Goal: Transaction & Acquisition: Purchase product/service

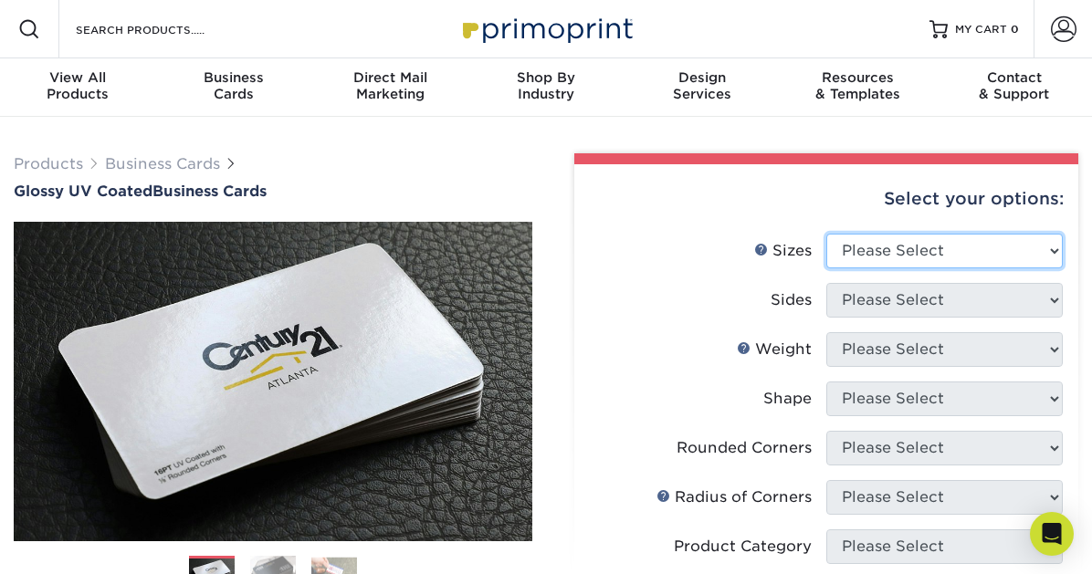
select select "2.00x3.50"
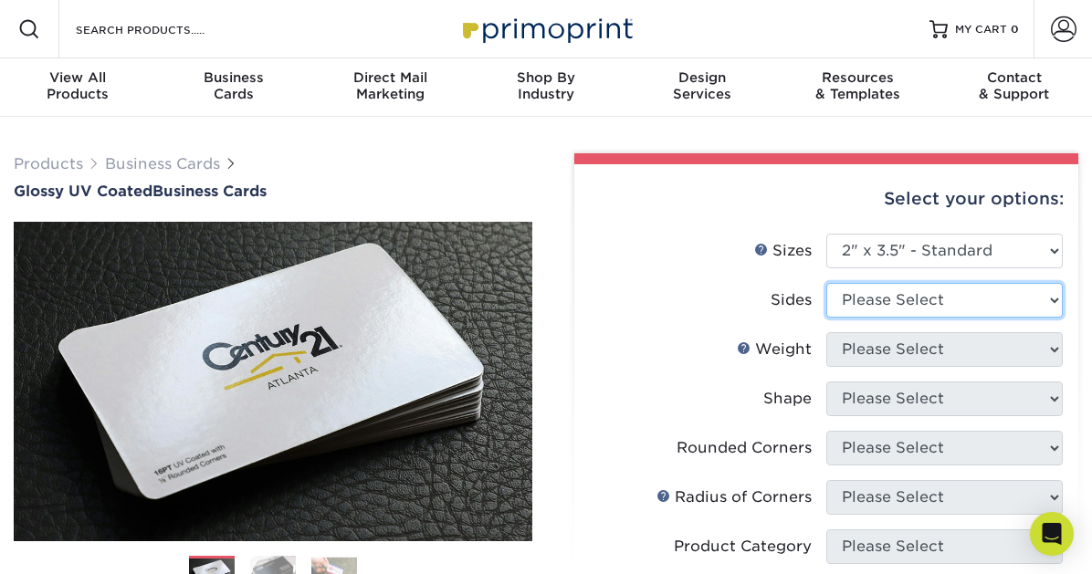
select select "13abbda7-1d64-4f25-8bb2-c179b224825d"
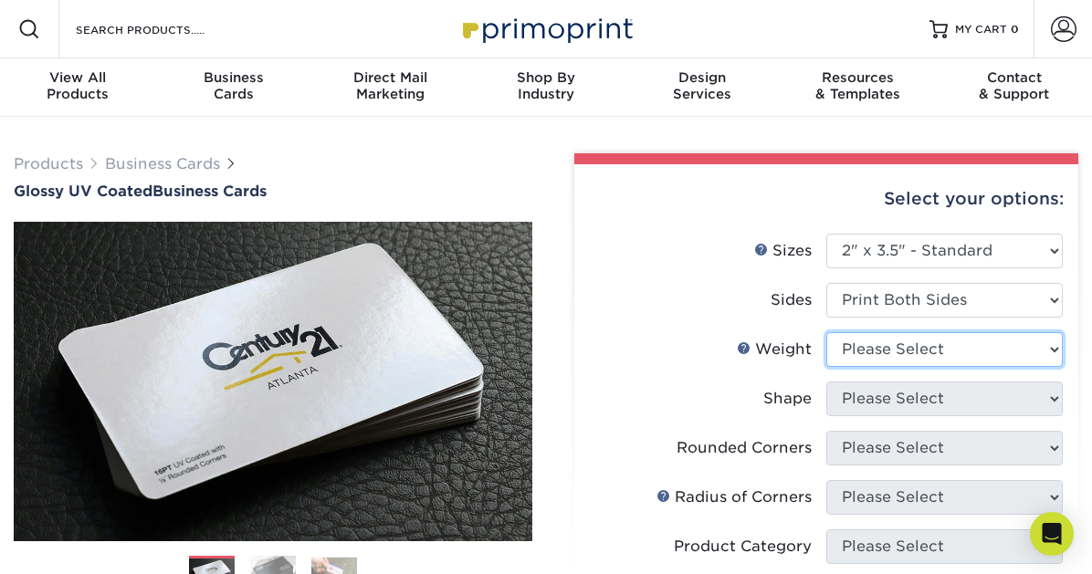
select select "14PT"
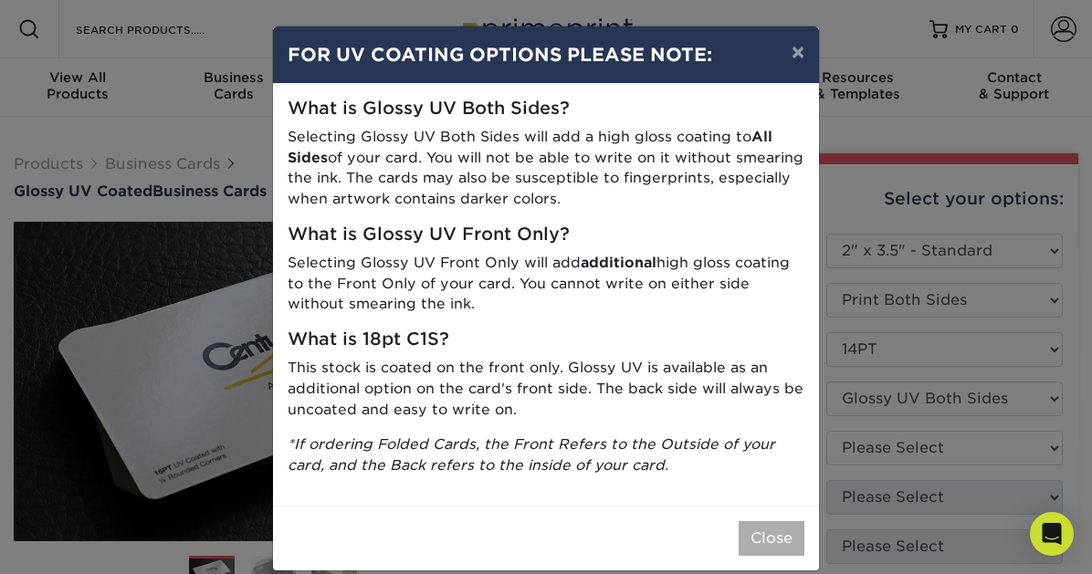
click at [779, 532] on button "Close" at bounding box center [771, 538] width 66 height 35
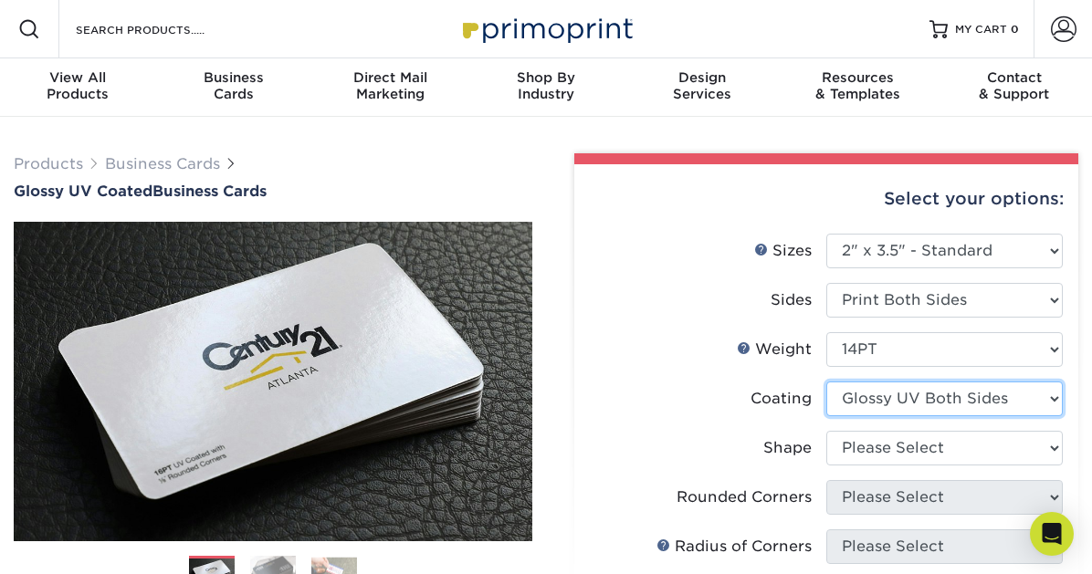
select select "1e8116af-acfc-44b1-83dc-8181aa338834"
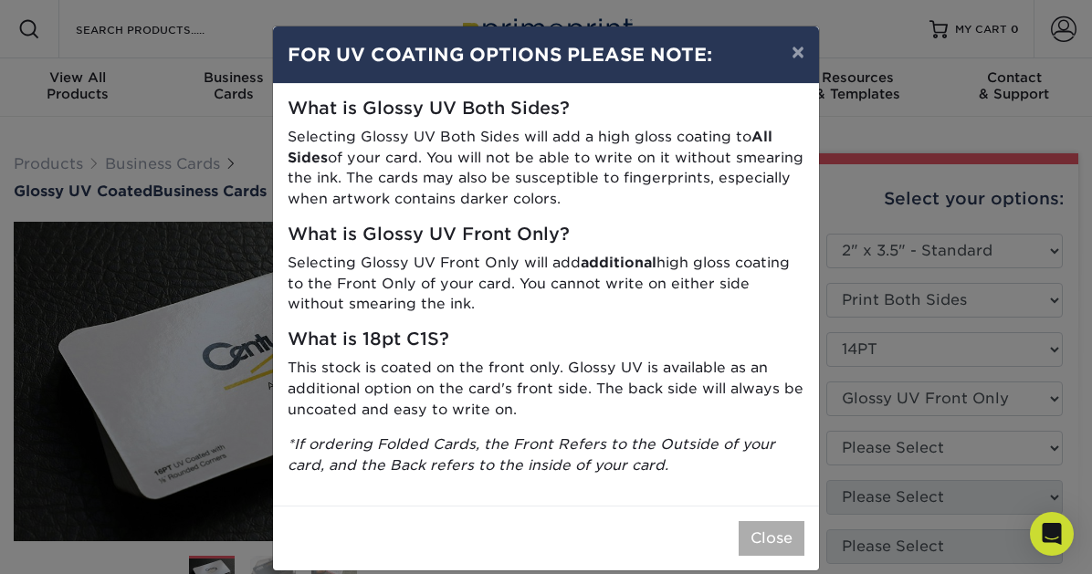
click at [779, 521] on button "Close" at bounding box center [771, 538] width 66 height 35
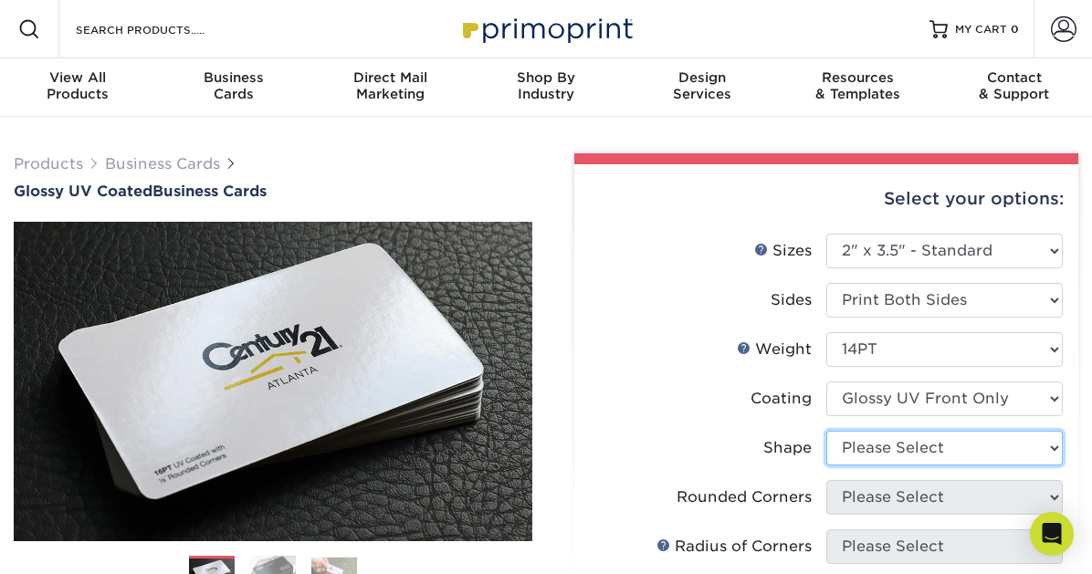
select select "standard"
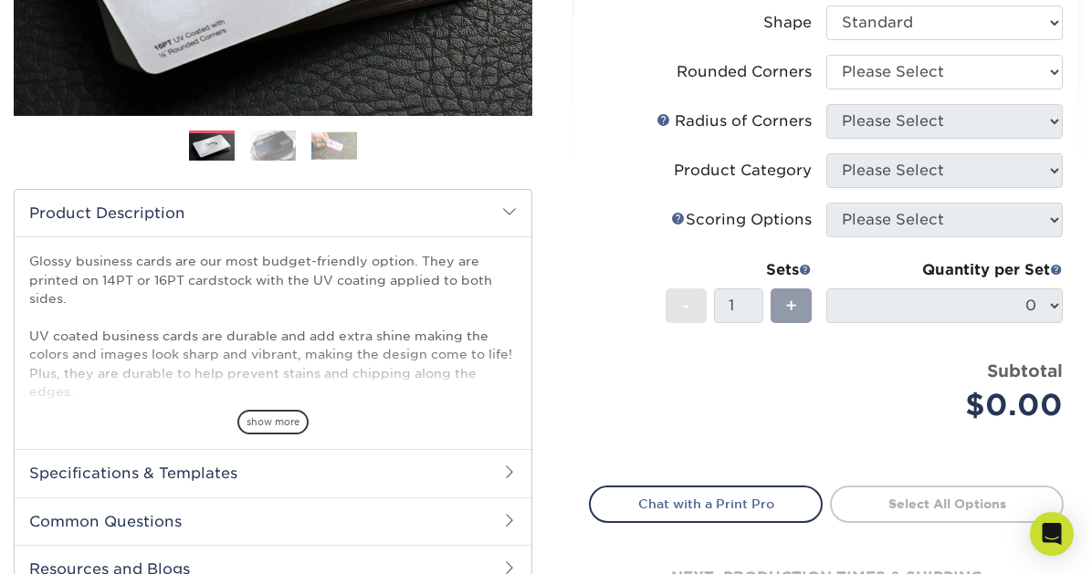
scroll to position [424, 0]
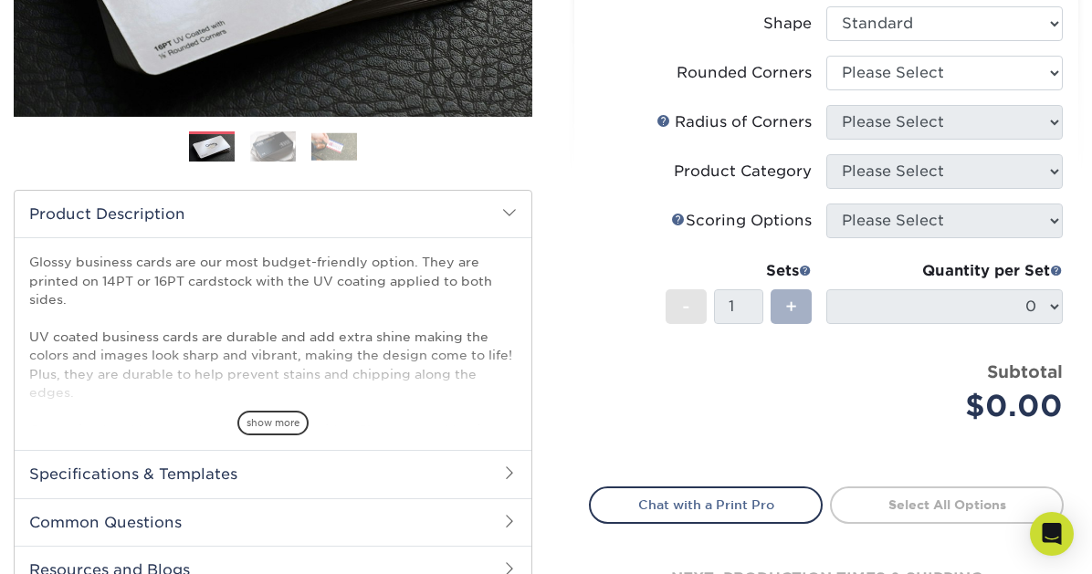
click at [788, 299] on span "+" at bounding box center [791, 306] width 12 height 27
click at [788, 302] on span "+" at bounding box center [791, 306] width 12 height 27
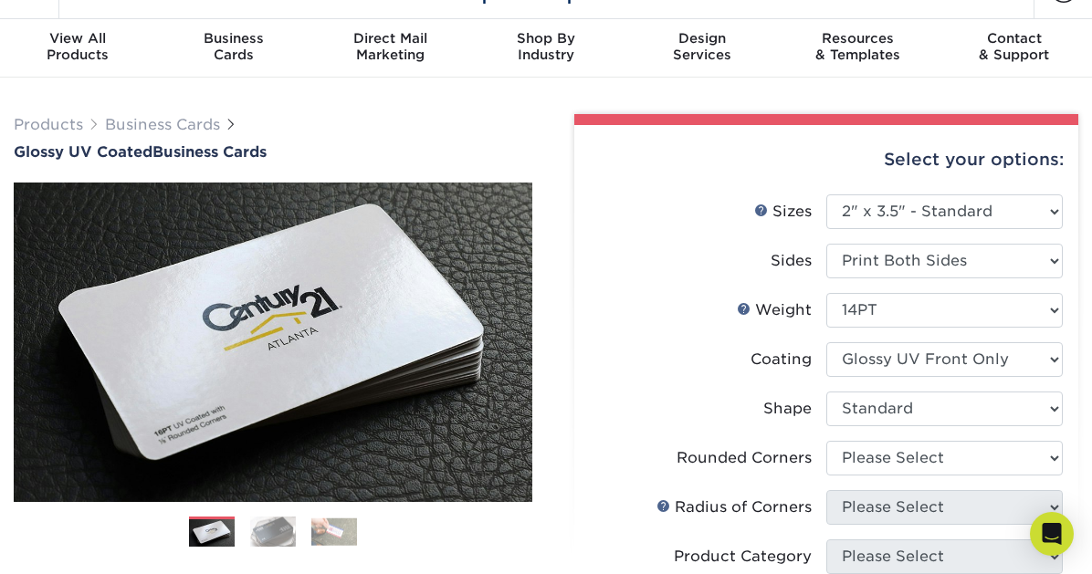
scroll to position [36, 0]
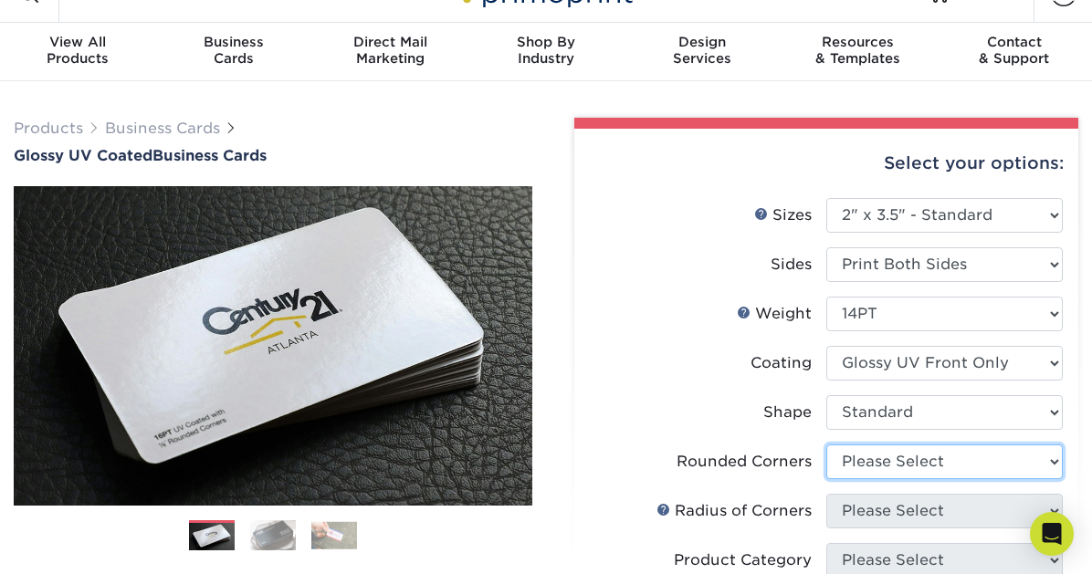
select select "0"
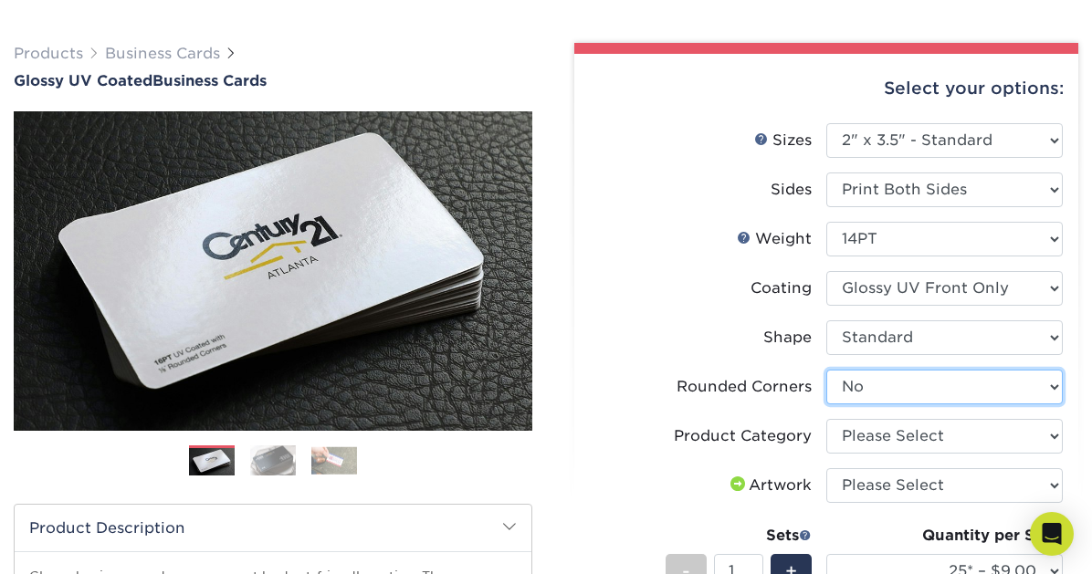
scroll to position [116, 0]
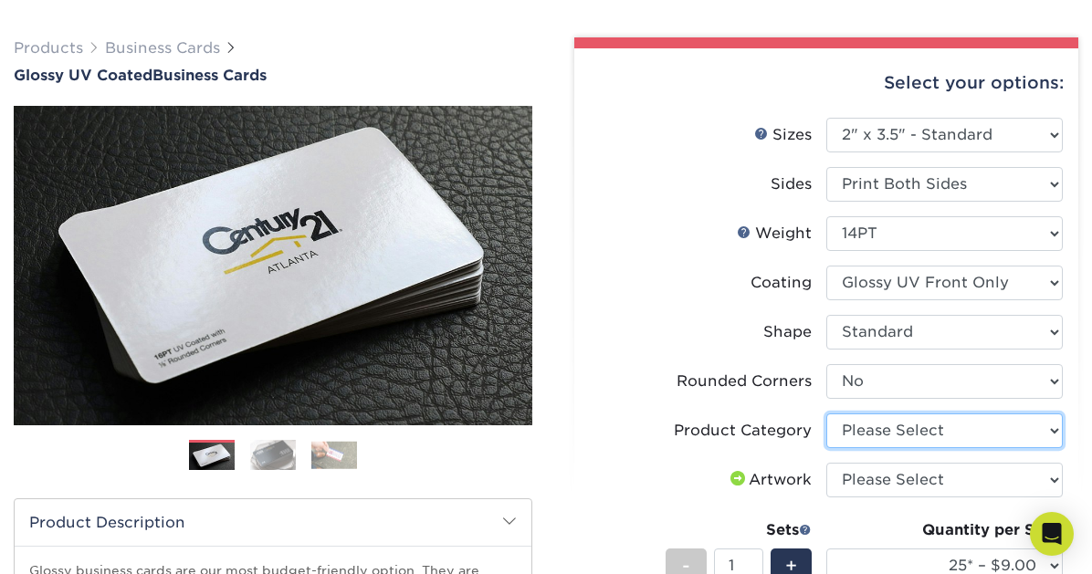
select select "3b5148f1-0588-4f88-a218-97bcfdce65c1"
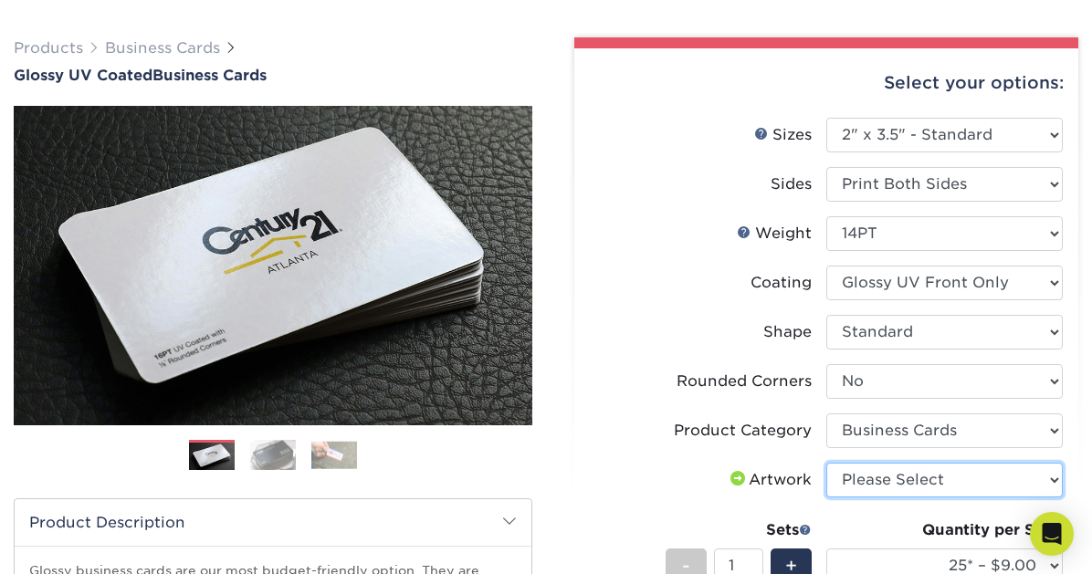
select select "upload"
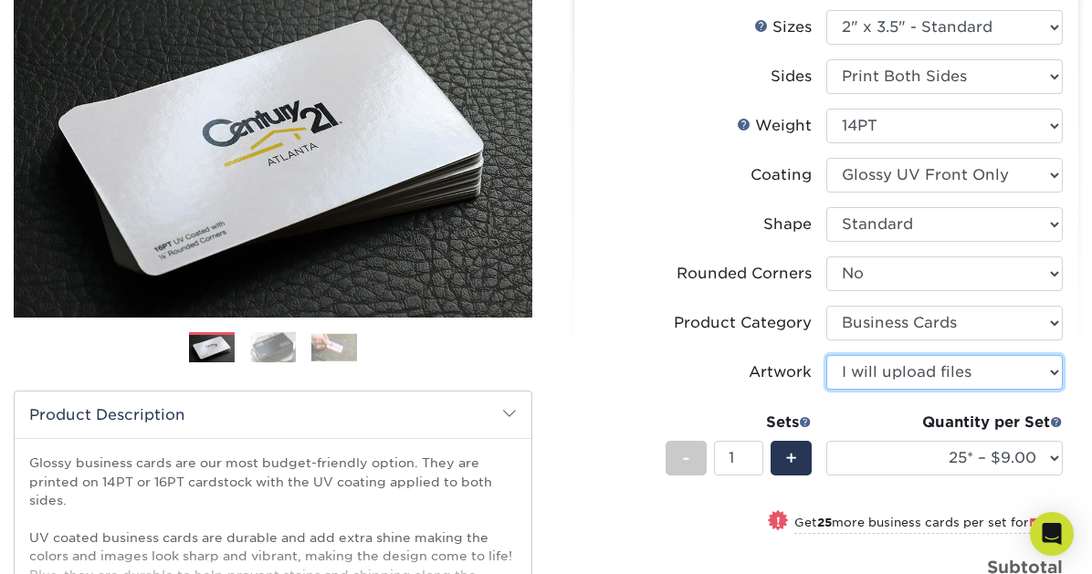
scroll to position [239, 0]
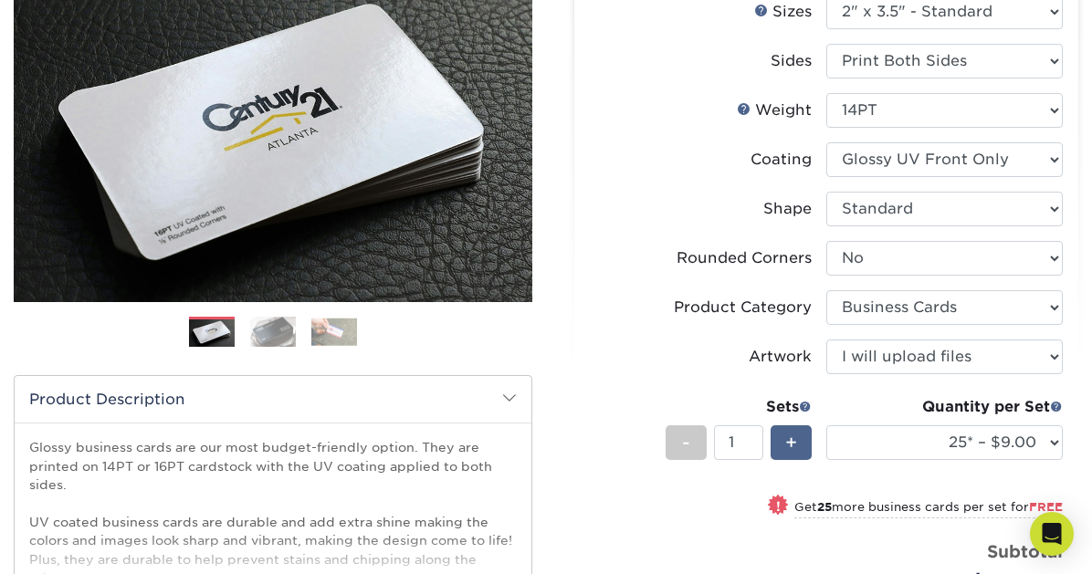
click at [791, 441] on span "+" at bounding box center [791, 442] width 12 height 27
type input "3"
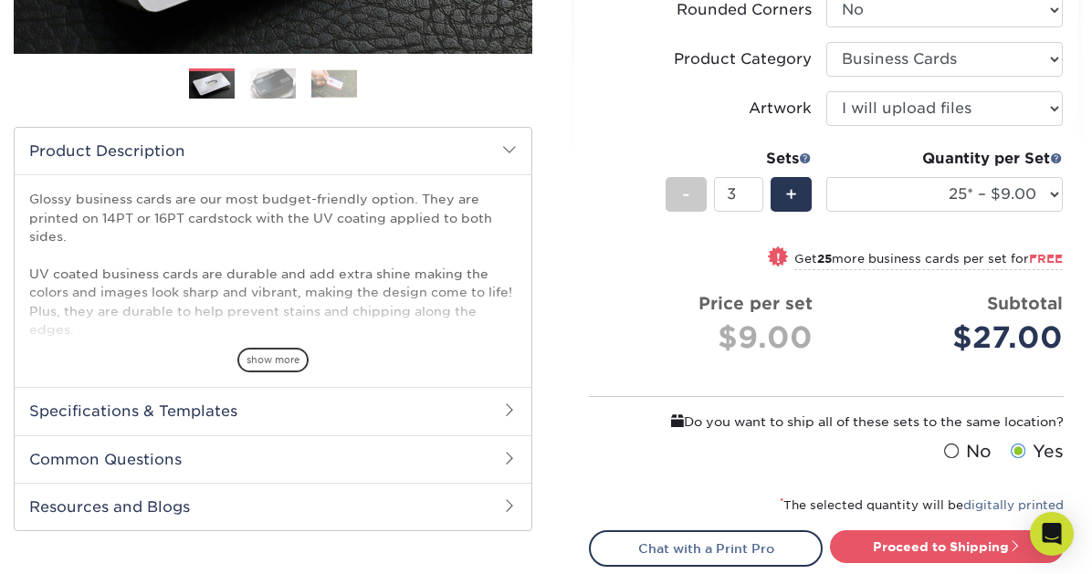
scroll to position [488, 0]
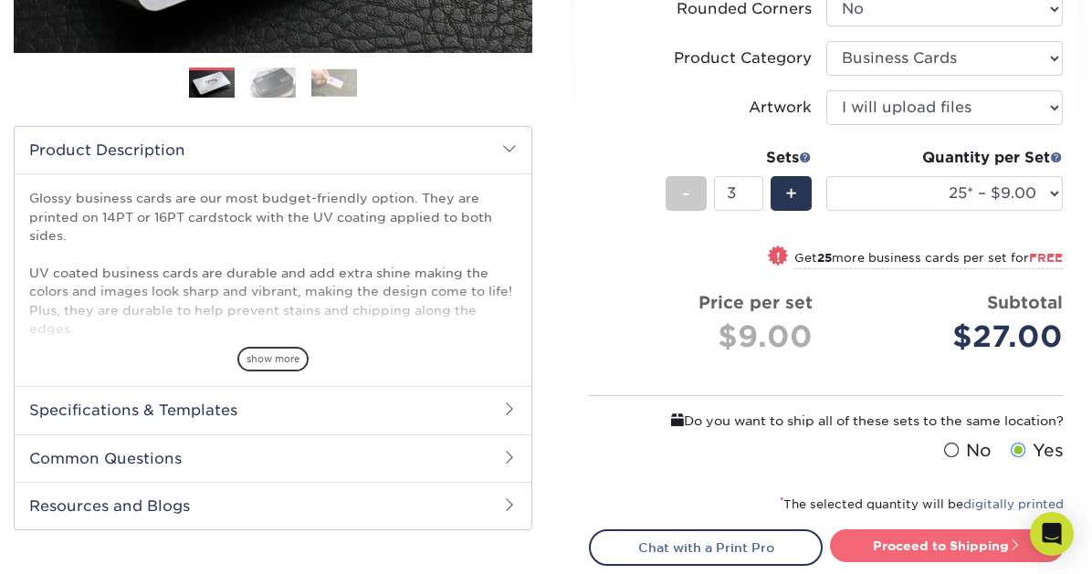
click at [876, 539] on link "Proceed to Shipping" at bounding box center [947, 545] width 234 height 33
type input "Set 1"
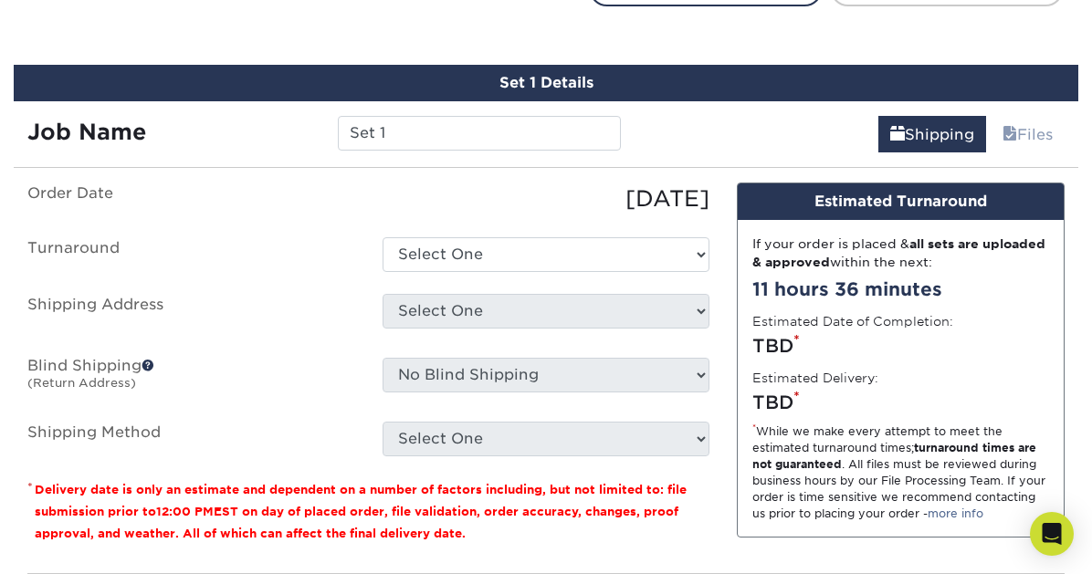
scroll to position [1064, 0]
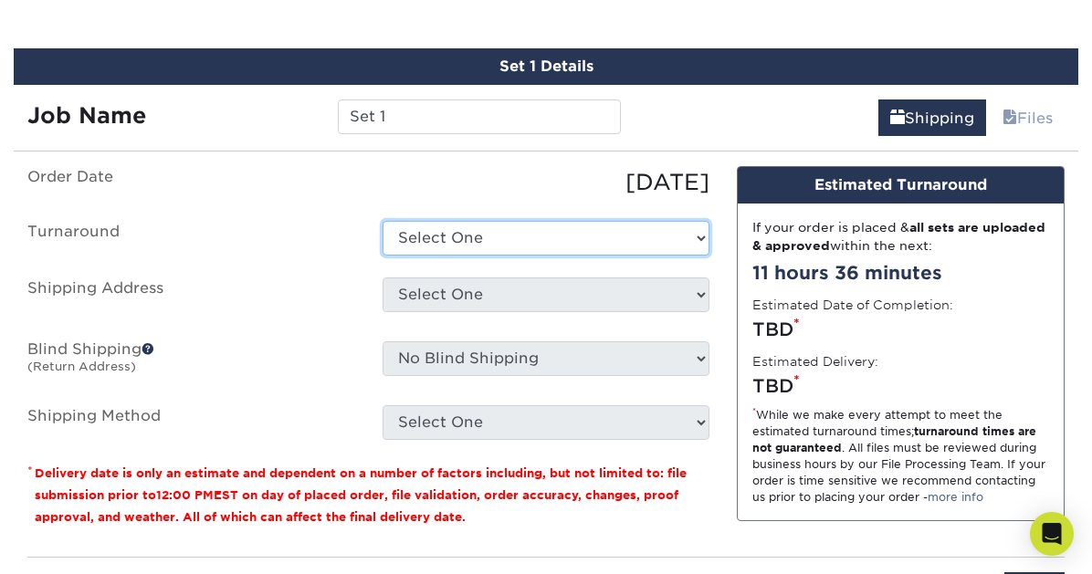
select select "ac060f77-02f0-4315-b60e-197eb0c283fe"
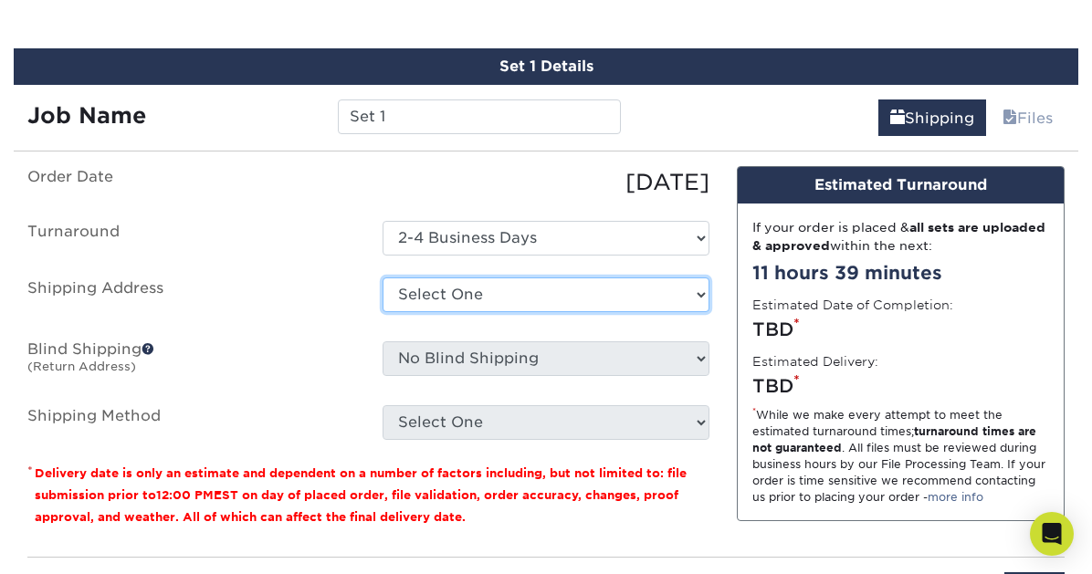
select select "newaddress"
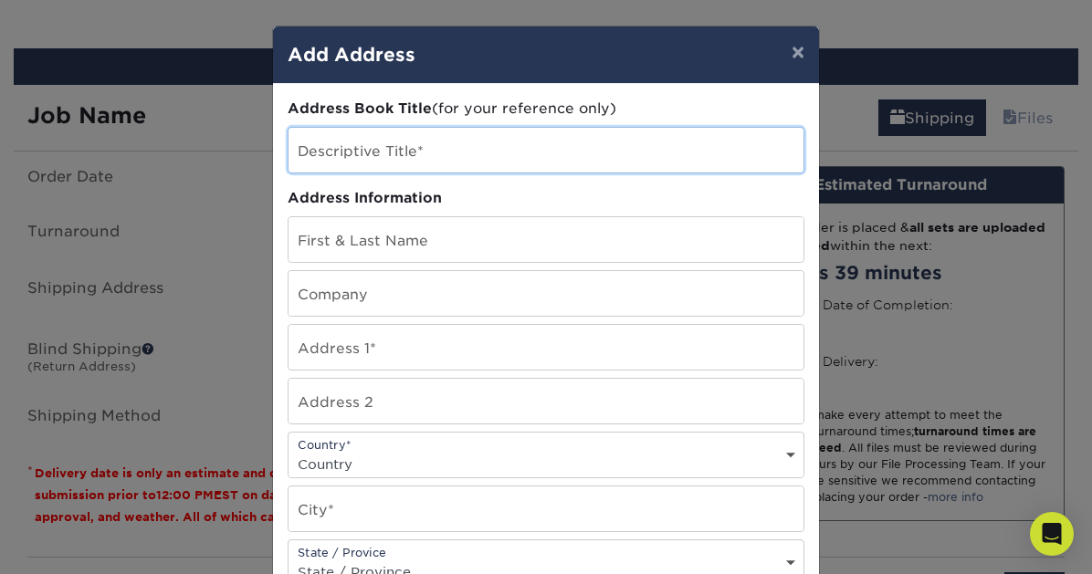
click at [570, 158] on input "text" at bounding box center [545, 150] width 515 height 45
type input "Gershom Trucking Cards"
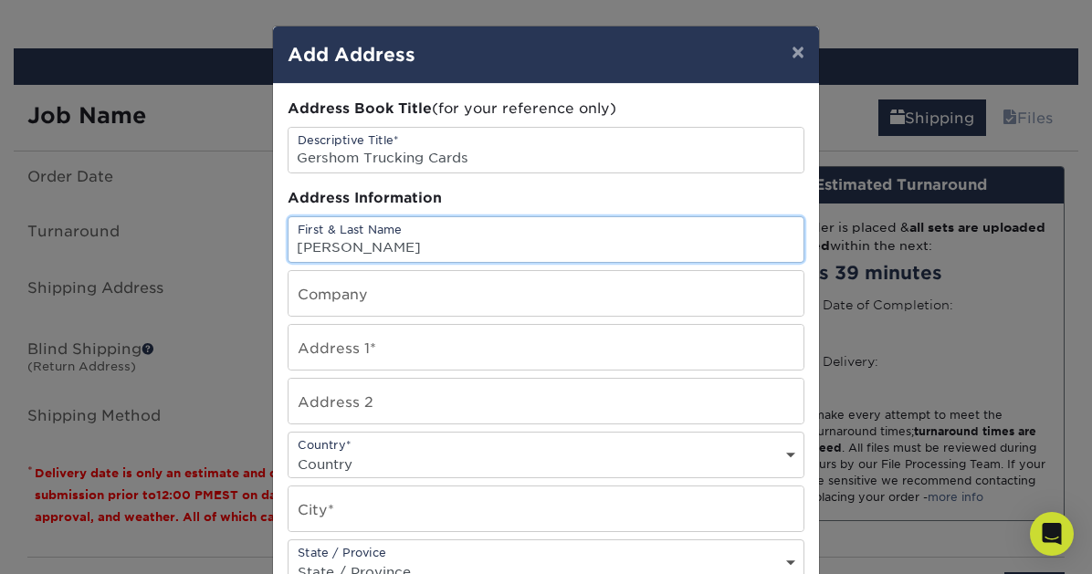
type input "[PERSON_NAME]"
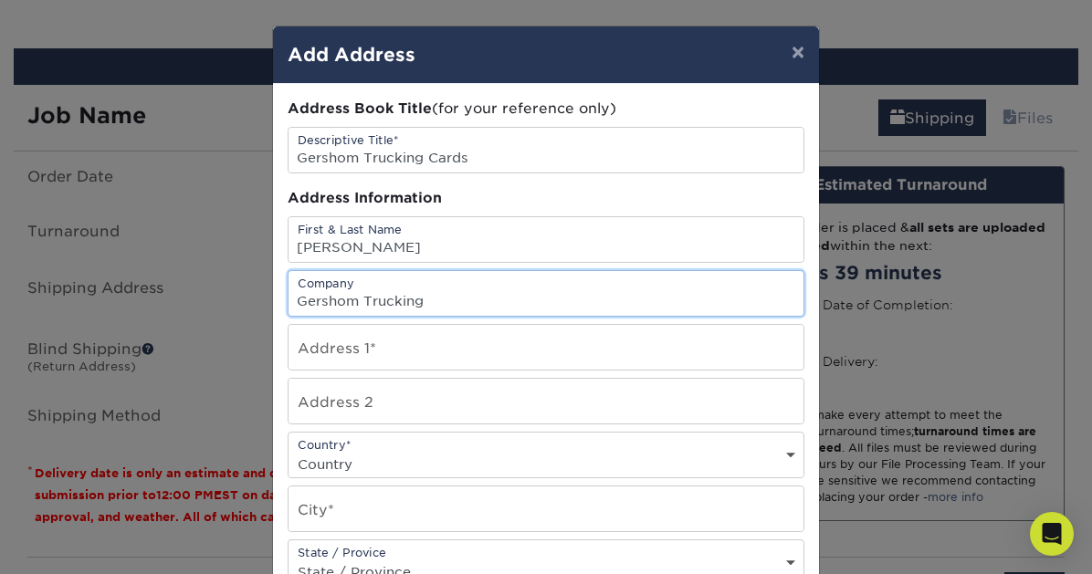
type input "Gershom Trucking"
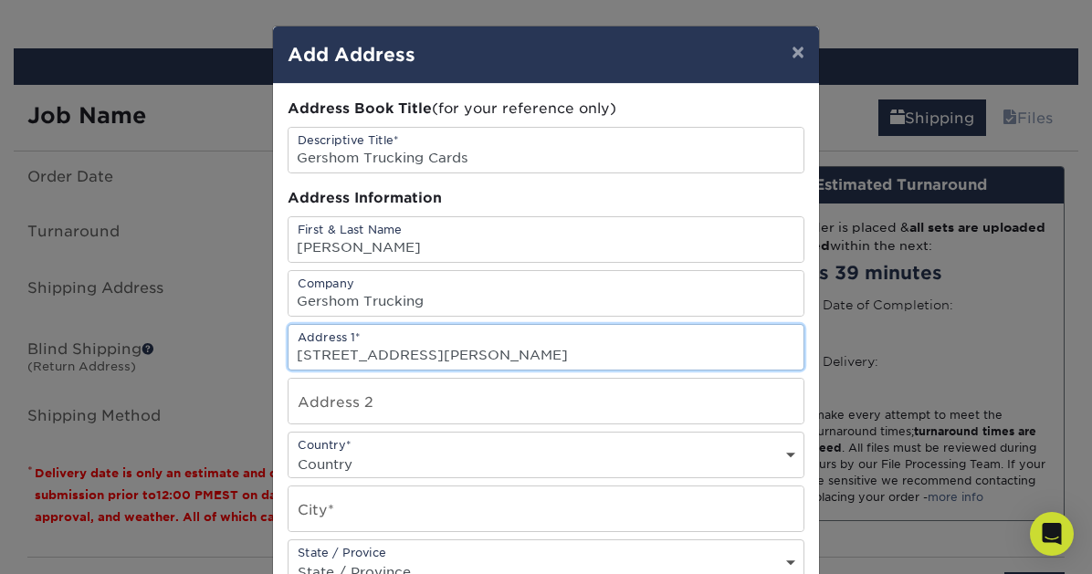
type input "[STREET_ADDRESS][PERSON_NAME]"
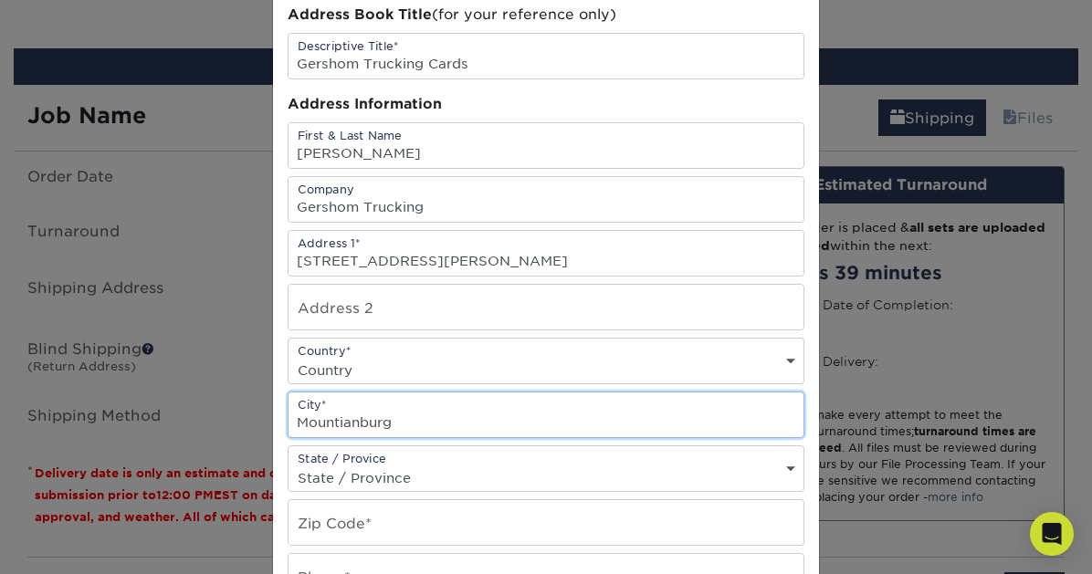
scroll to position [137, 0]
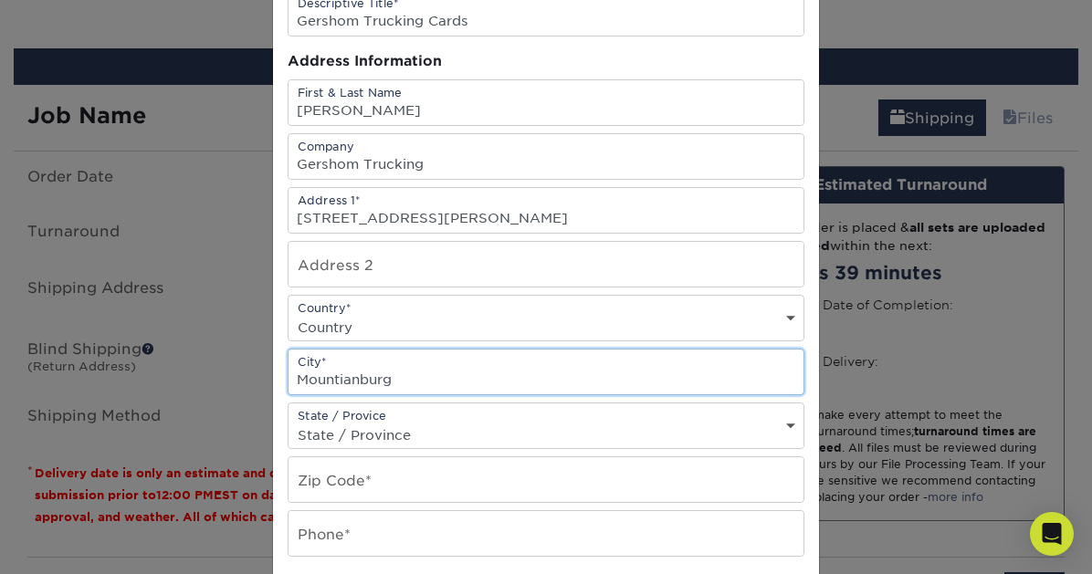
type input "Mountianburg"
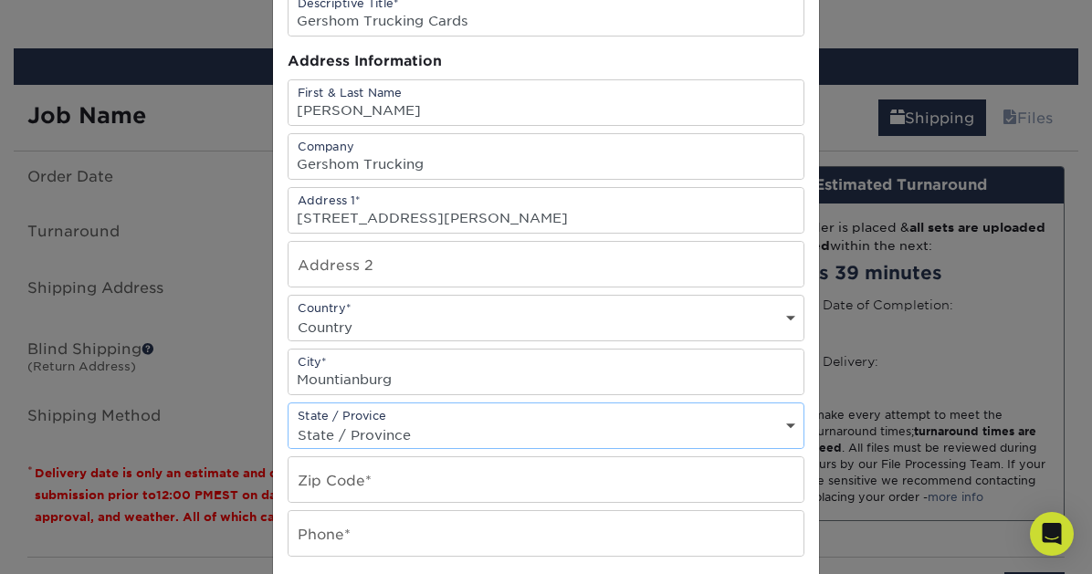
select select "AR"
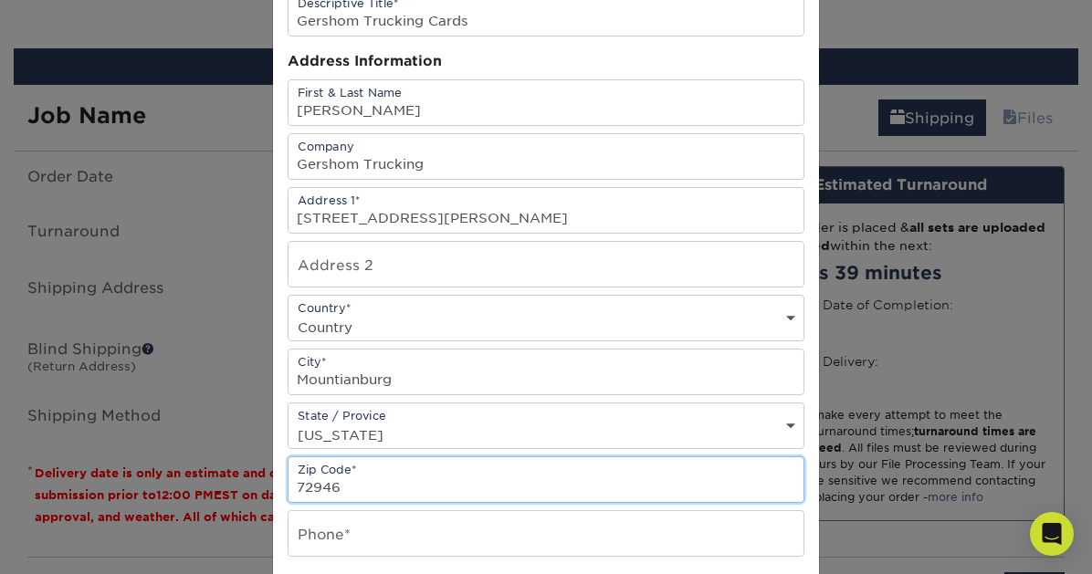
type input "72946"
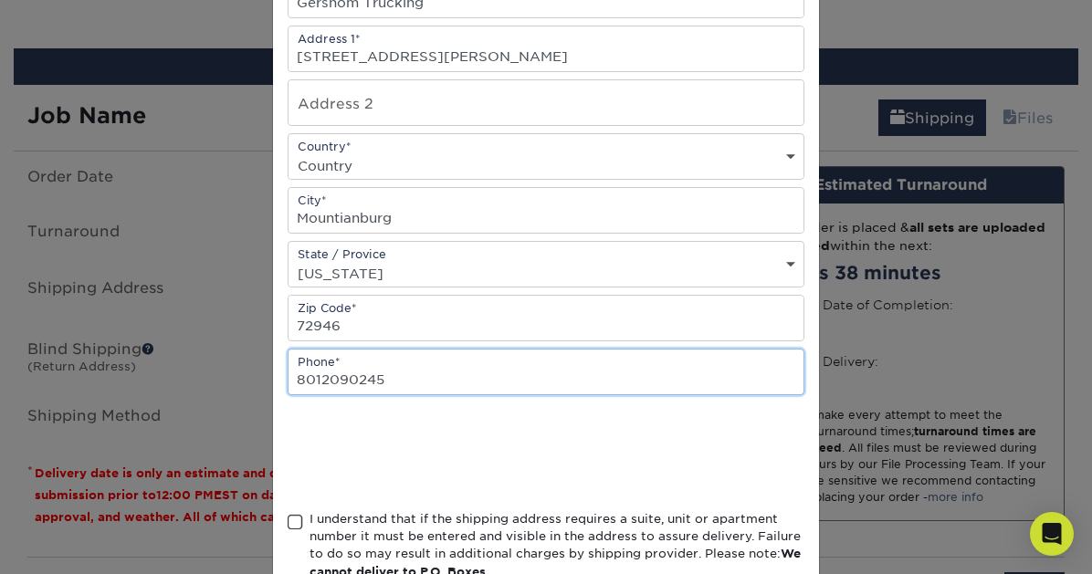
scroll to position [300, 0]
type input "8012090245"
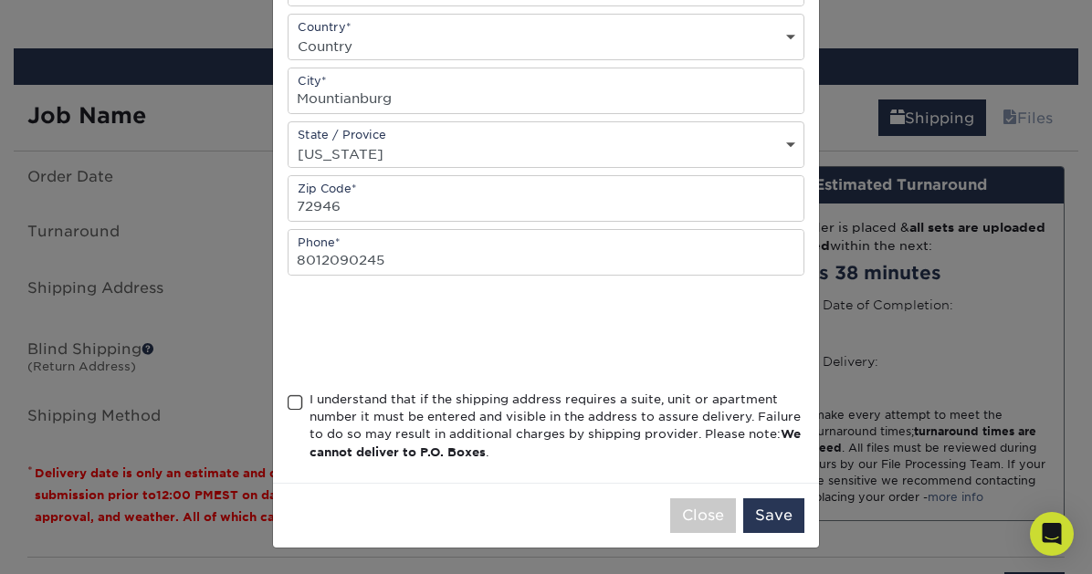
scroll to position [423, 0]
click at [297, 402] on span at bounding box center [296, 402] width 16 height 17
click at [0, 0] on input "I understand that if the shipping address requires a suite, unit or apartment n…" at bounding box center [0, 0] width 0 height 0
click at [761, 510] on button "Save" at bounding box center [773, 515] width 61 height 35
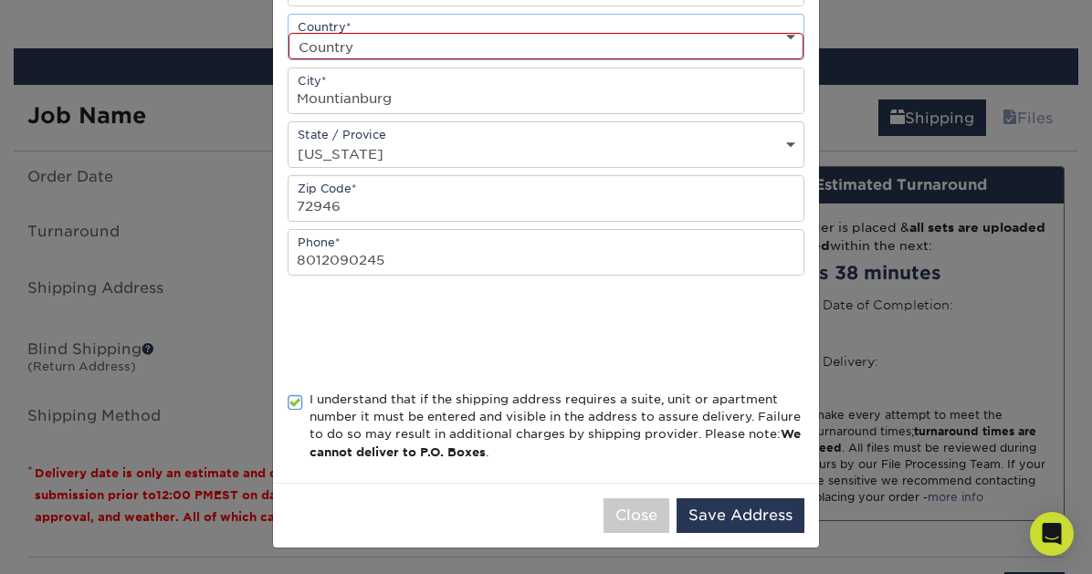
select select "US"
click at [750, 517] on button "Save Address" at bounding box center [740, 515] width 128 height 35
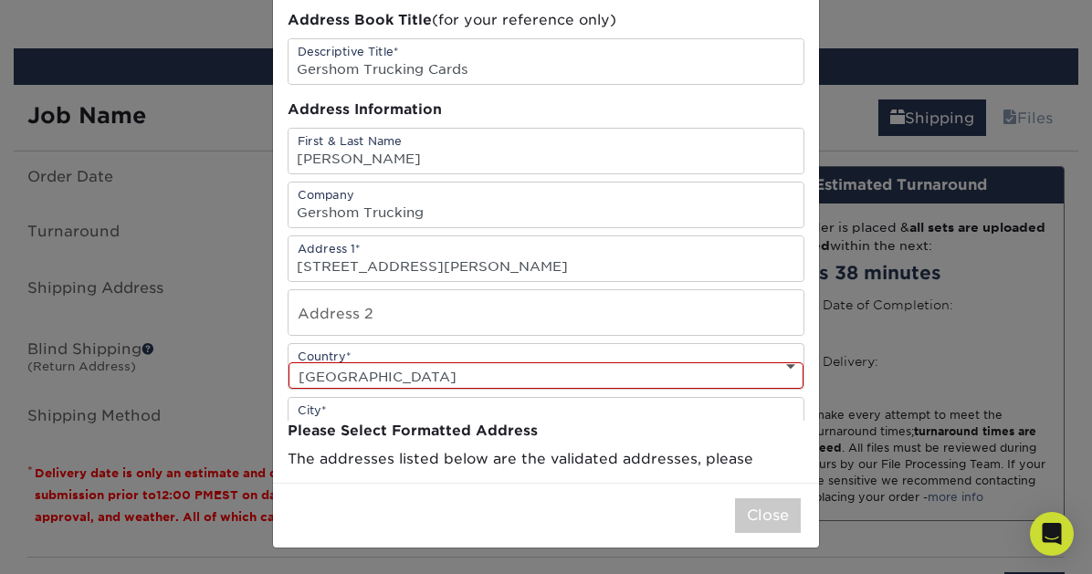
scroll to position [0, 0]
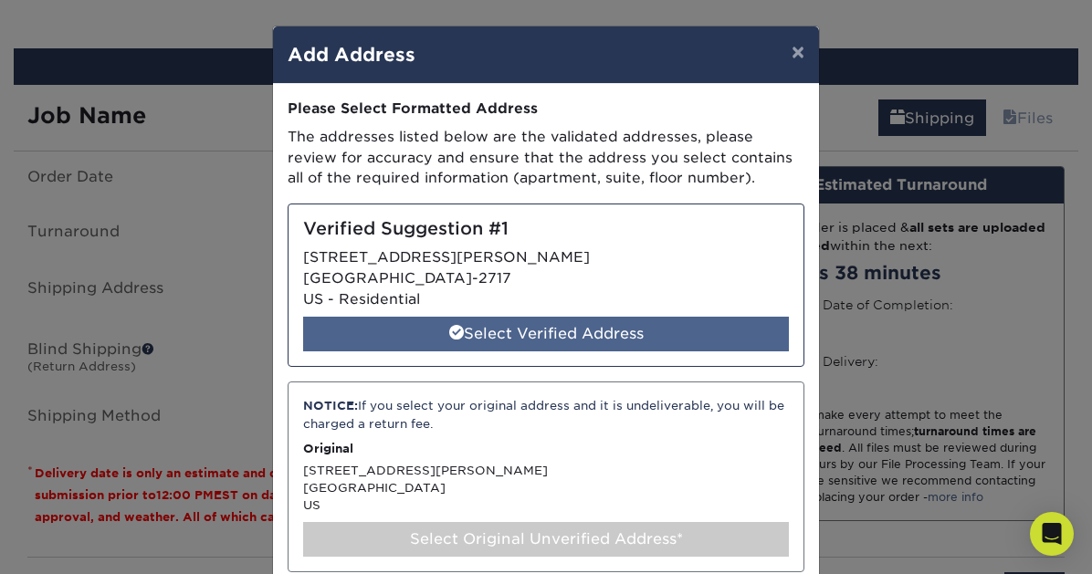
click at [661, 333] on div "Select Verified Address" at bounding box center [546, 334] width 486 height 35
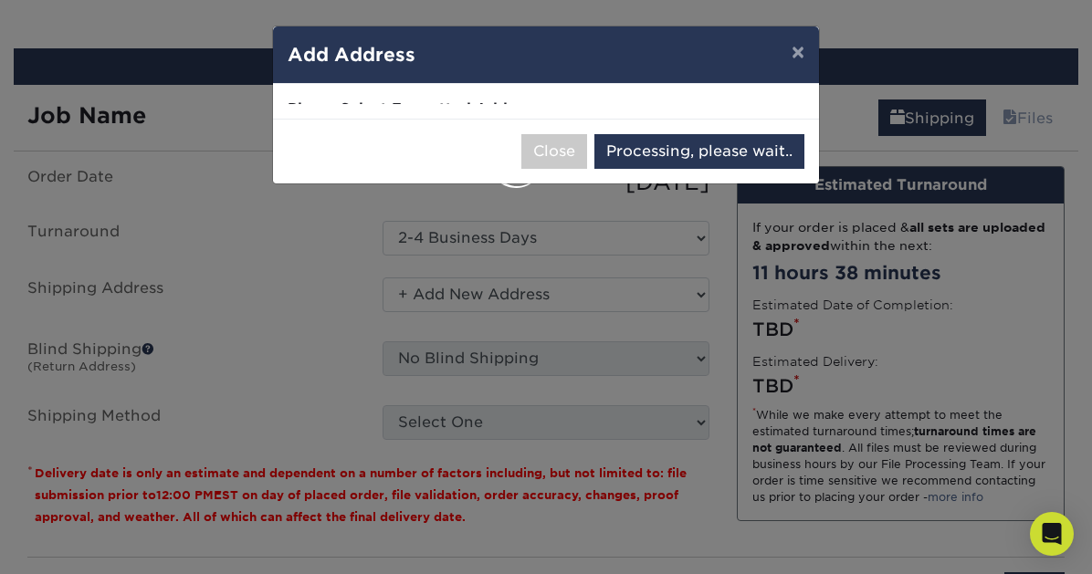
select select "285014"
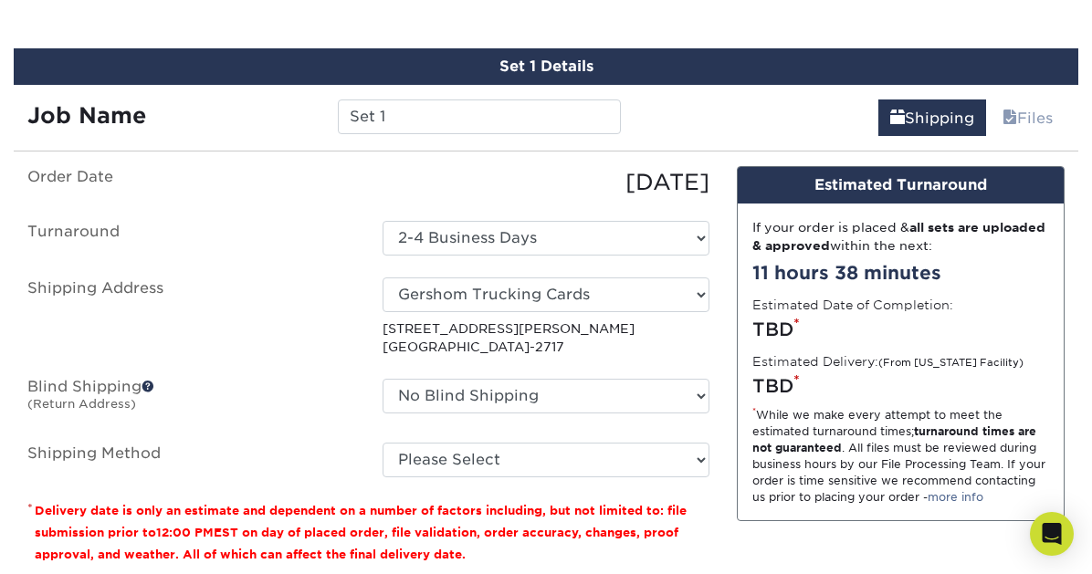
click at [663, 480] on fieldset "Order Date [DATE] [GEOGRAPHIC_DATA] Select One 2-4 Business Days 2 Day Next Bus…" at bounding box center [368, 332] width 682 height 333
select select "03"
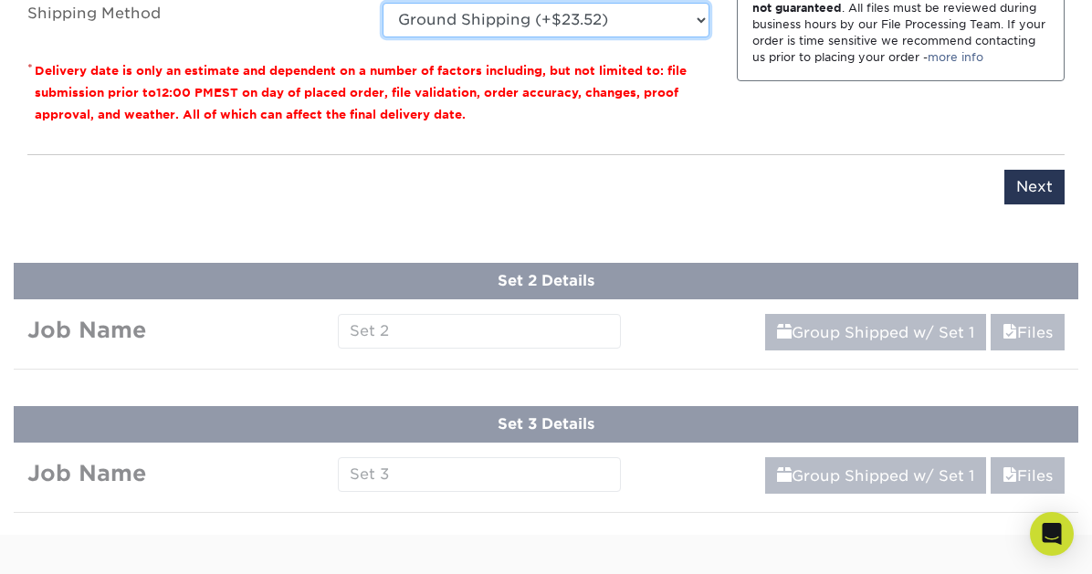
scroll to position [1506, 0]
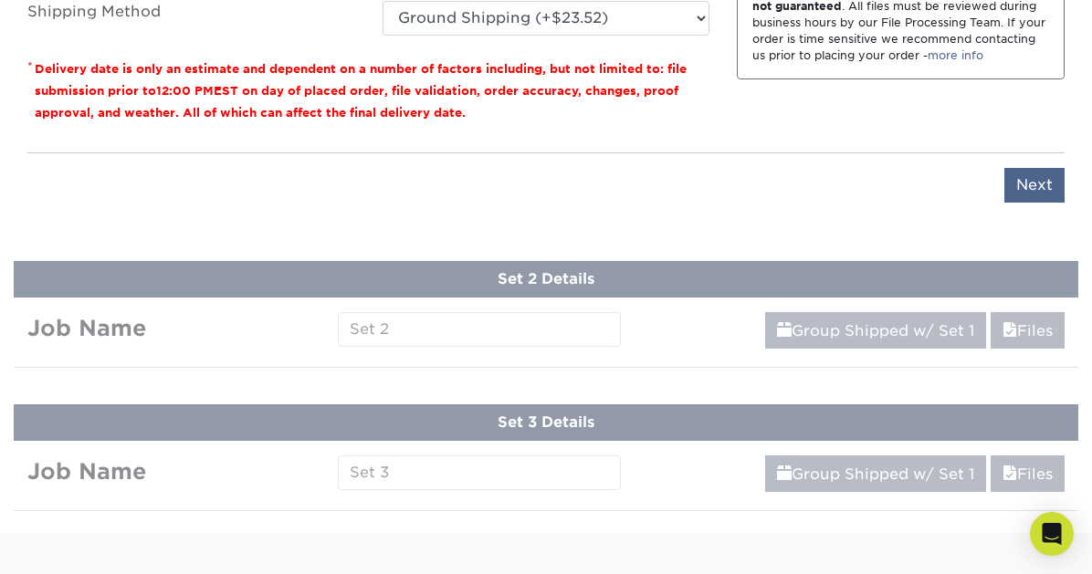
click at [1032, 173] on input "Next" at bounding box center [1034, 185] width 60 height 35
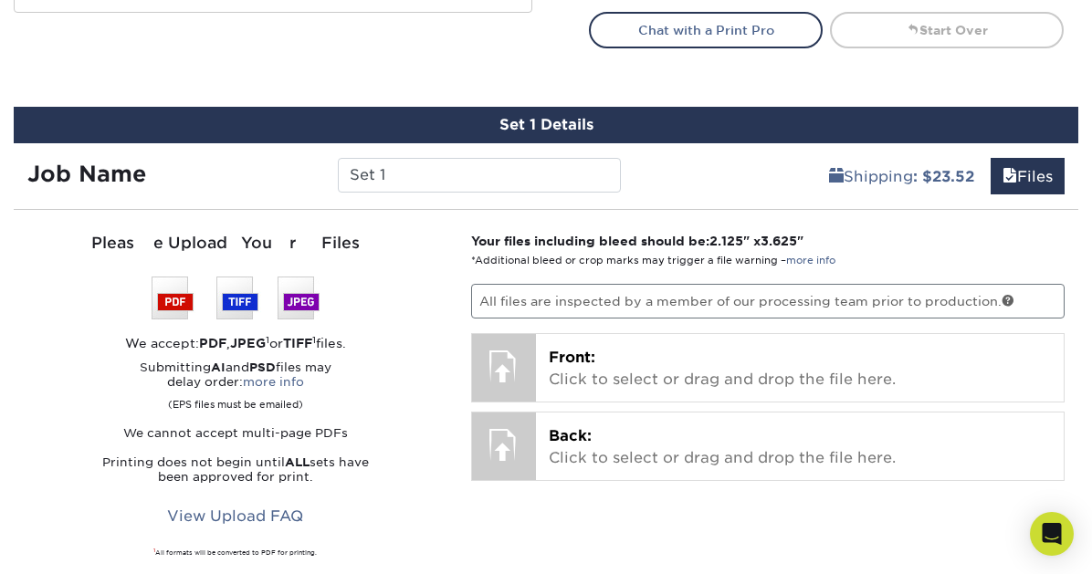
scroll to position [1004, 0]
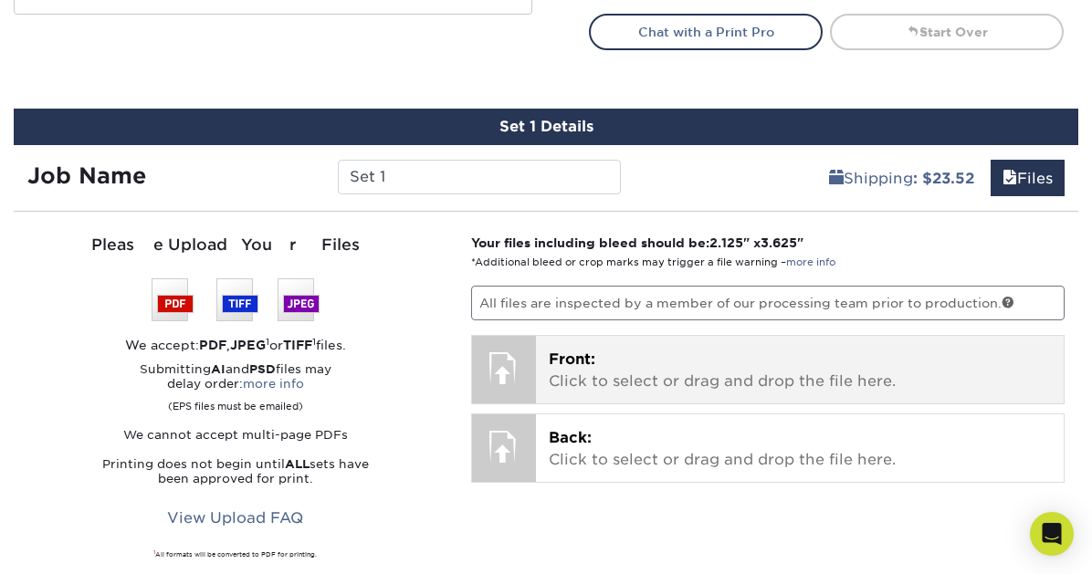
click at [504, 364] on div at bounding box center [504, 368] width 64 height 64
click at [565, 354] on span "Front:" at bounding box center [572, 358] width 47 height 17
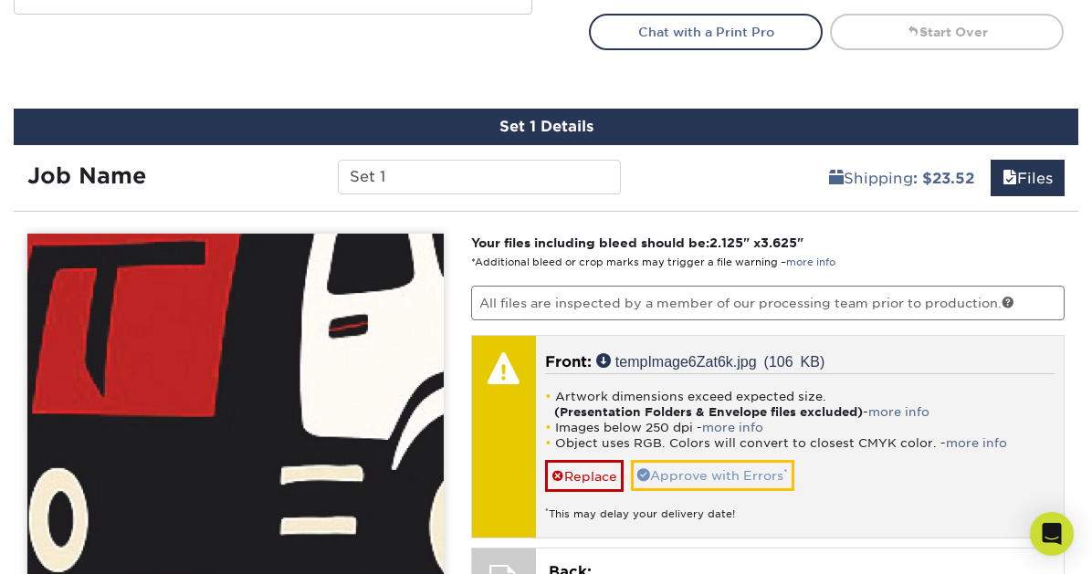
click at [685, 474] on link "Approve with Errors *" at bounding box center [712, 475] width 163 height 31
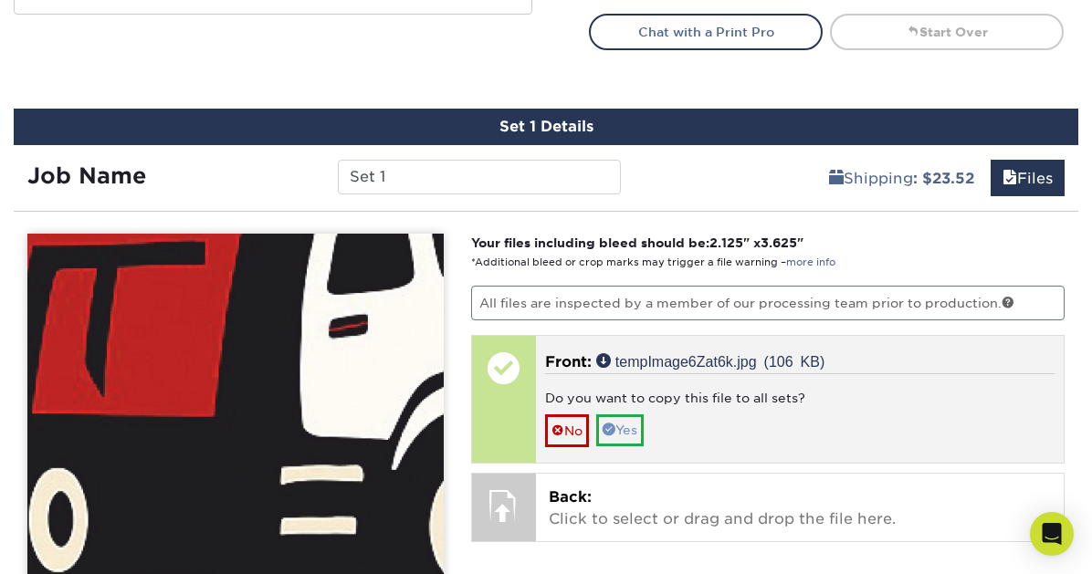
click at [621, 425] on link "Yes" at bounding box center [619, 429] width 47 height 31
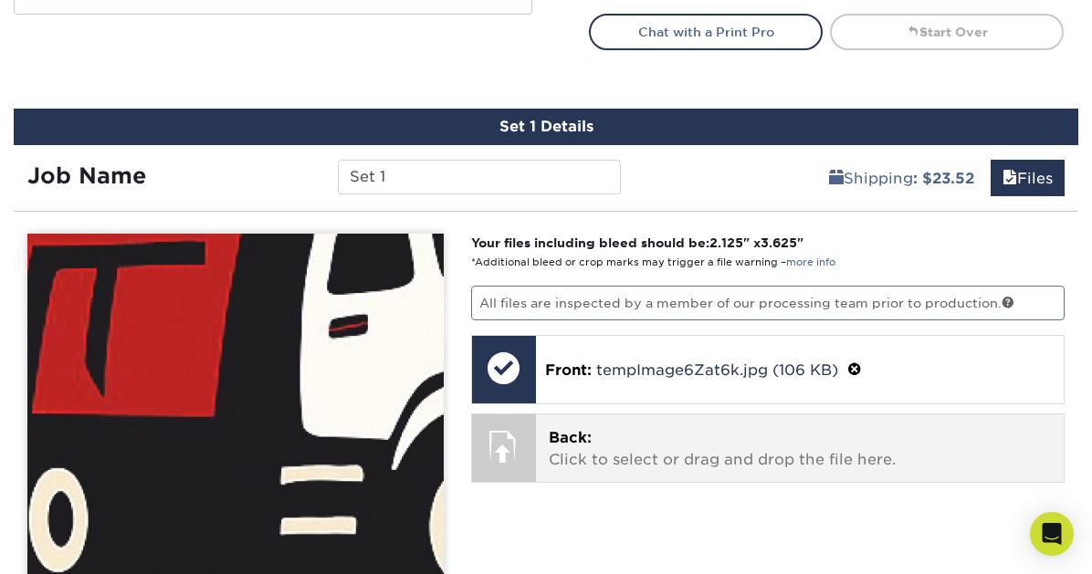
click at [612, 445] on p "Back: Click to select or drag and drop the file here." at bounding box center [800, 449] width 502 height 44
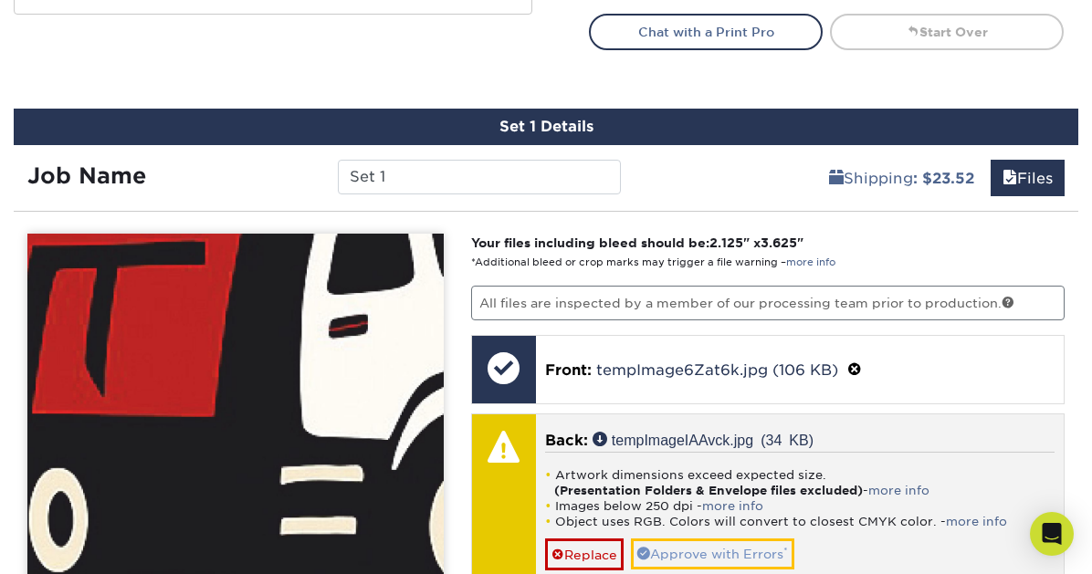
click at [760, 545] on link "Approve with Errors *" at bounding box center [712, 554] width 163 height 31
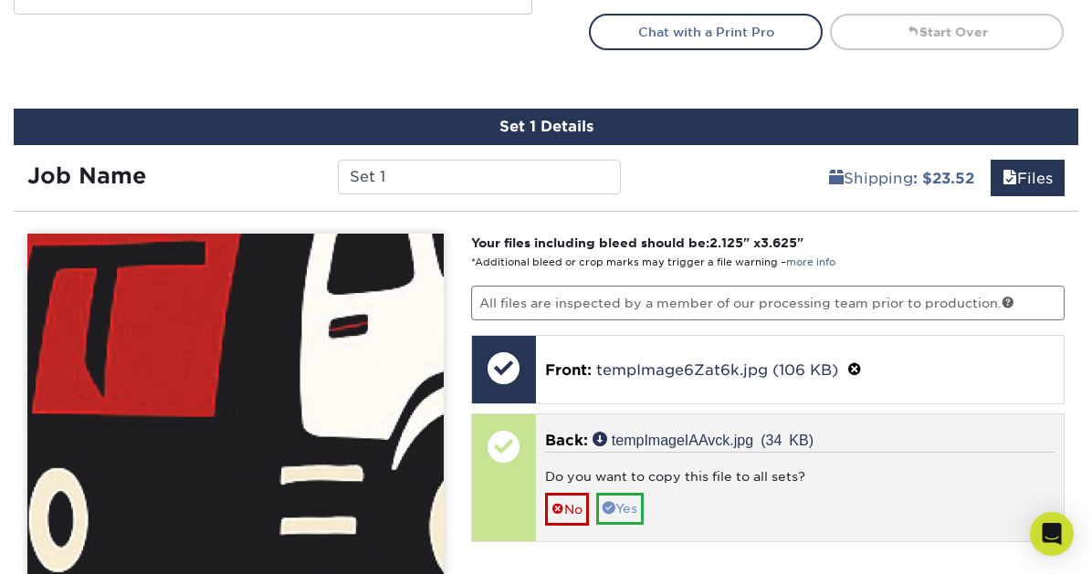
click at [630, 507] on link "Yes" at bounding box center [619, 508] width 47 height 31
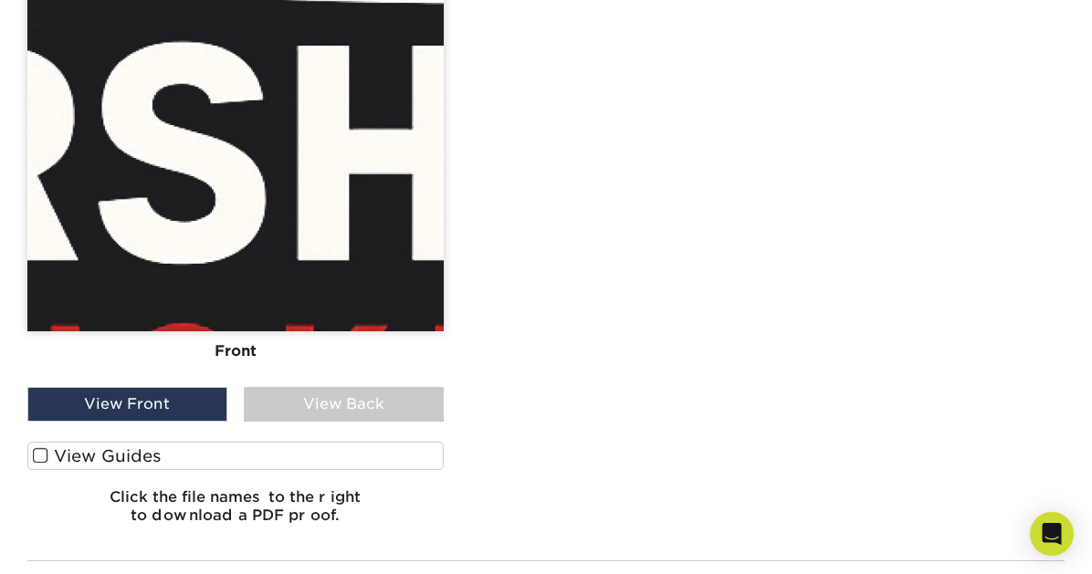
scroll to position [1623, 0]
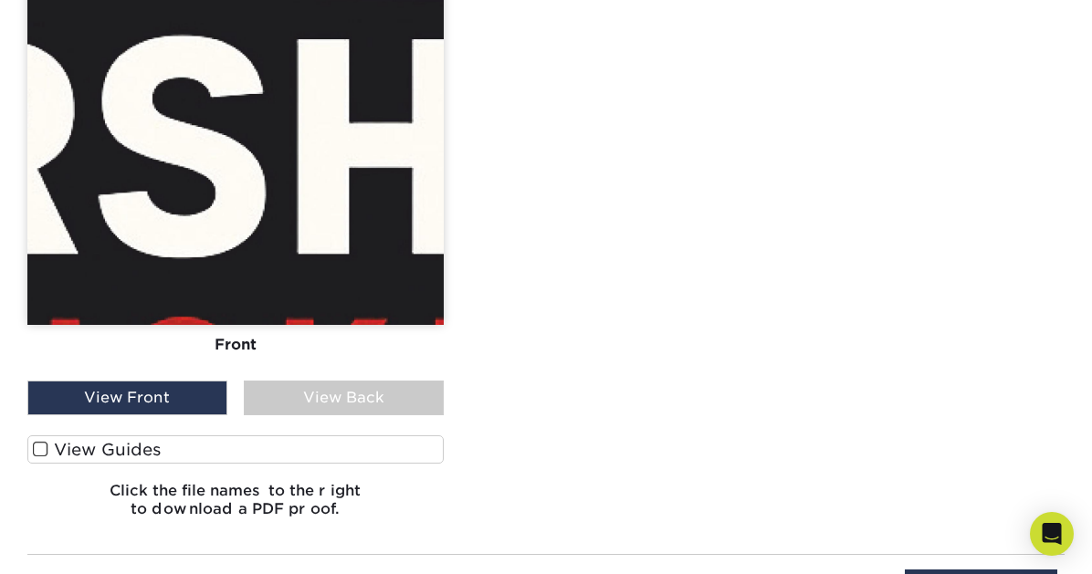
click at [195, 389] on div "View Front" at bounding box center [127, 398] width 200 height 35
click at [39, 445] on span at bounding box center [41, 449] width 16 height 17
click at [0, 0] on input "View Guides" at bounding box center [0, 0] width 0 height 0
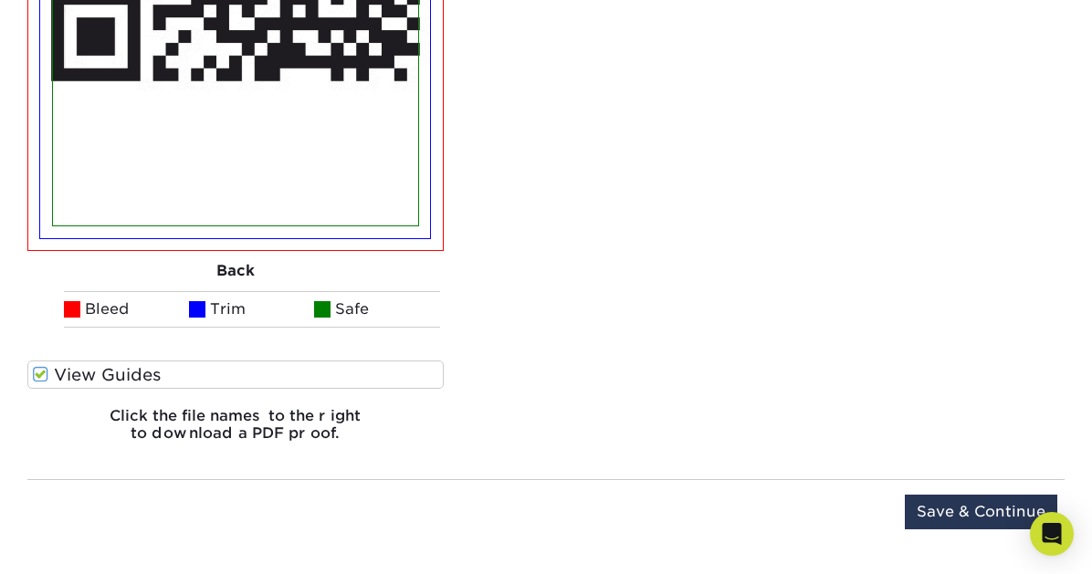
scroll to position [2450, 0]
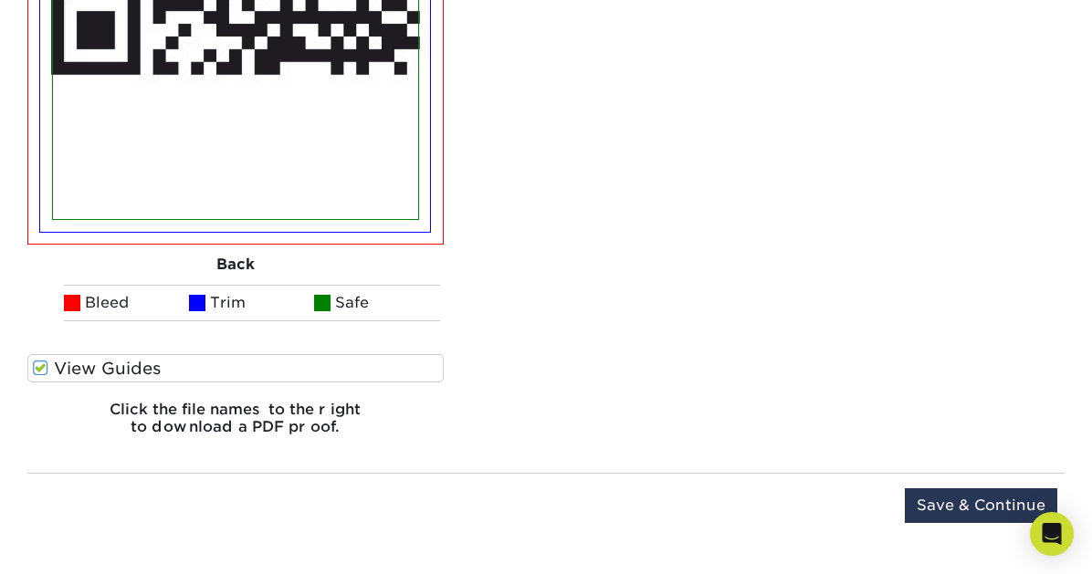
click at [199, 297] on span at bounding box center [197, 303] width 16 height 16
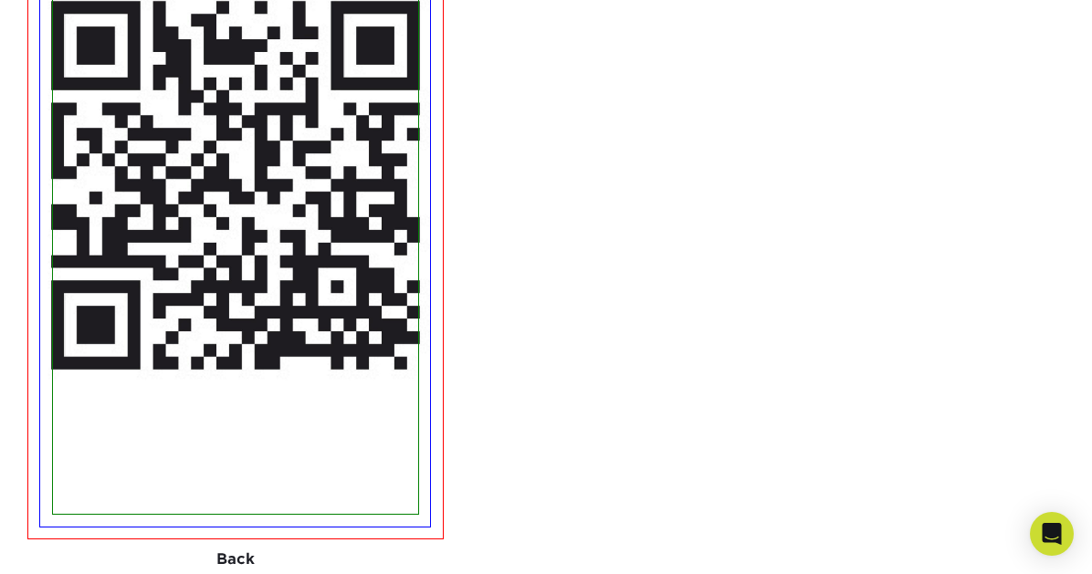
scroll to position [2173, 0]
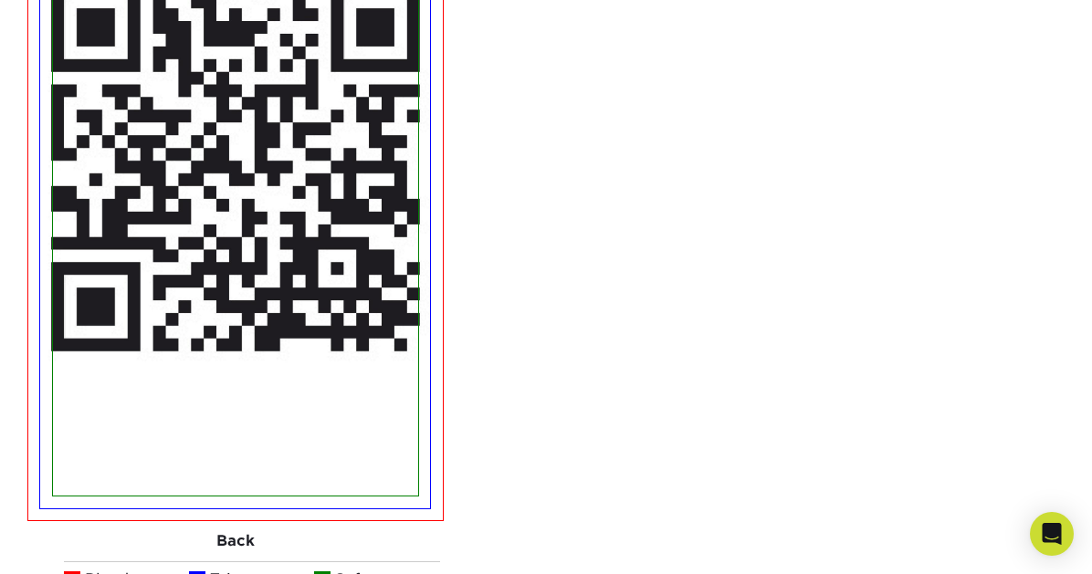
click at [425, 505] on img at bounding box center [235, 167] width 390 height 682
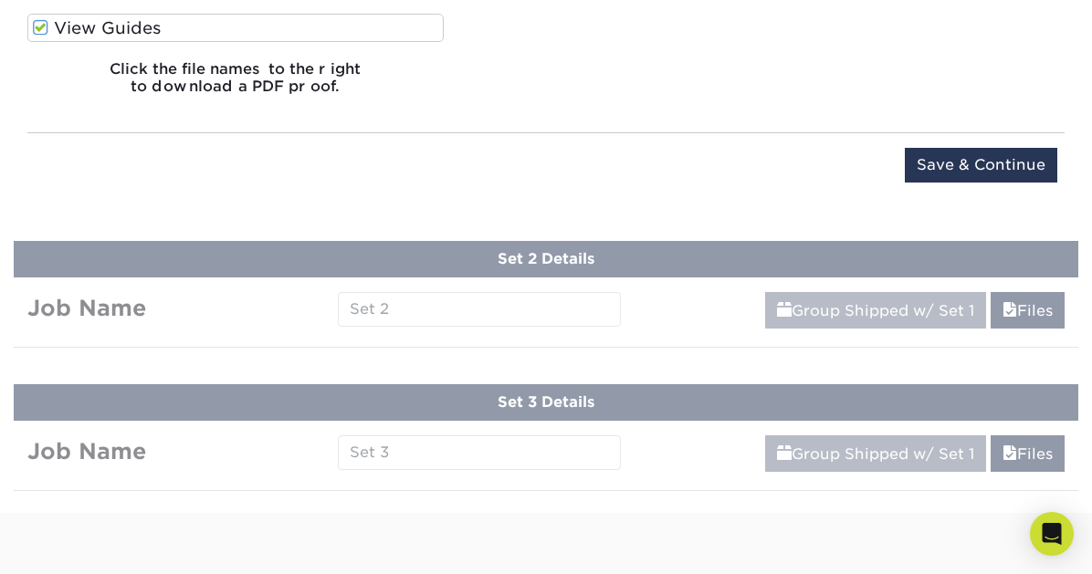
scroll to position [2791, 0]
click at [947, 165] on input "Save & Continue" at bounding box center [981, 164] width 152 height 35
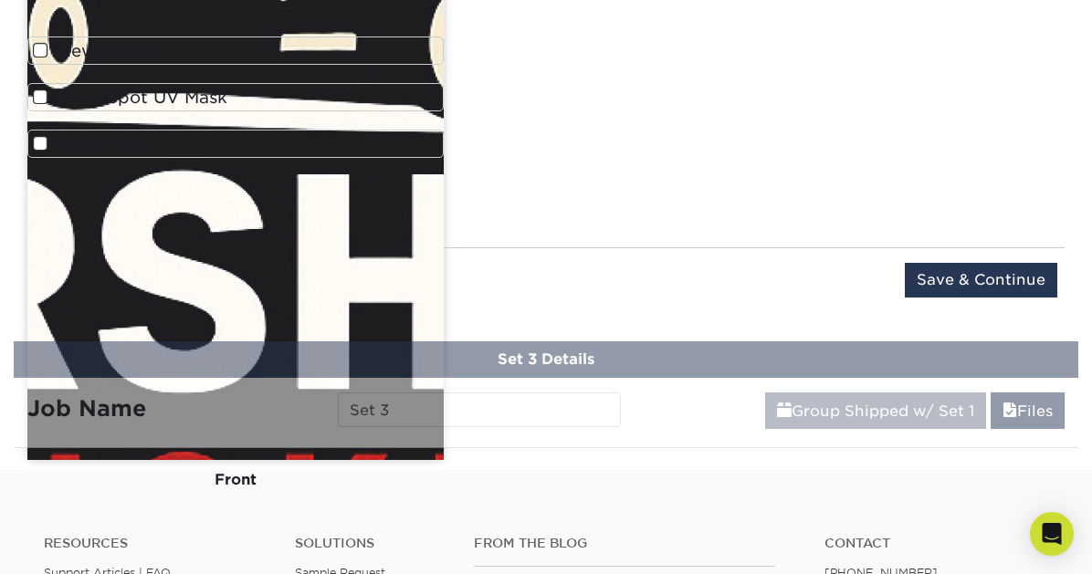
scroll to position [1632, 0]
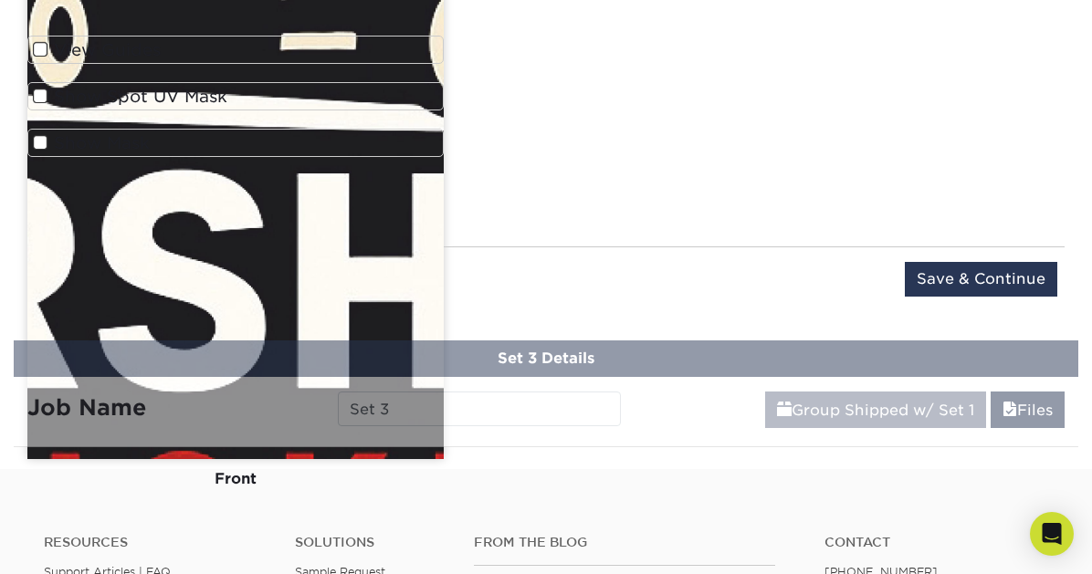
click at [421, 458] on div "Front" at bounding box center [235, 478] width 416 height 40
click at [420, 419] on img at bounding box center [235, 104] width 416 height 710
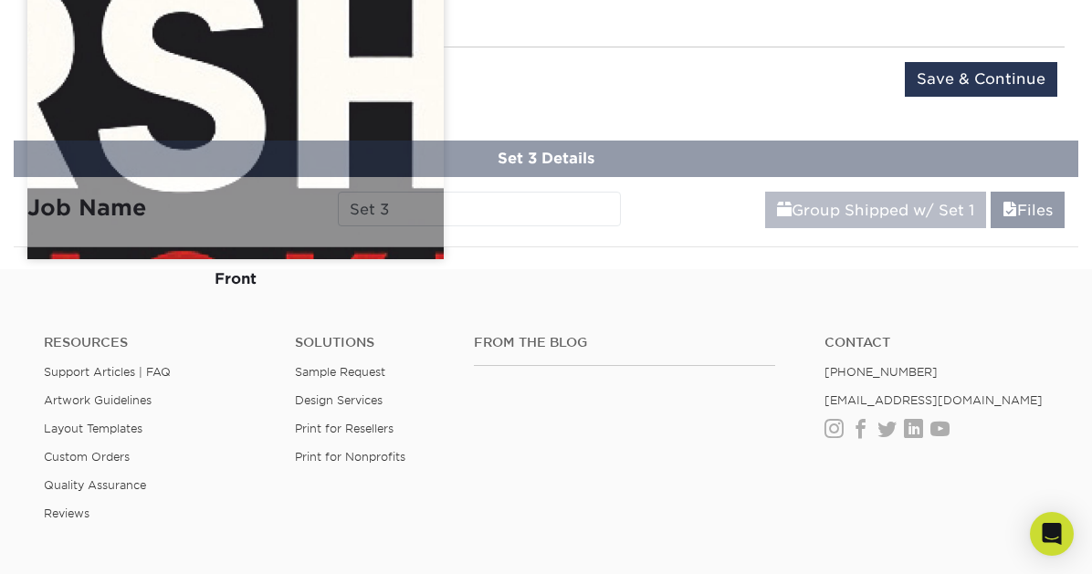
scroll to position [1710, 0]
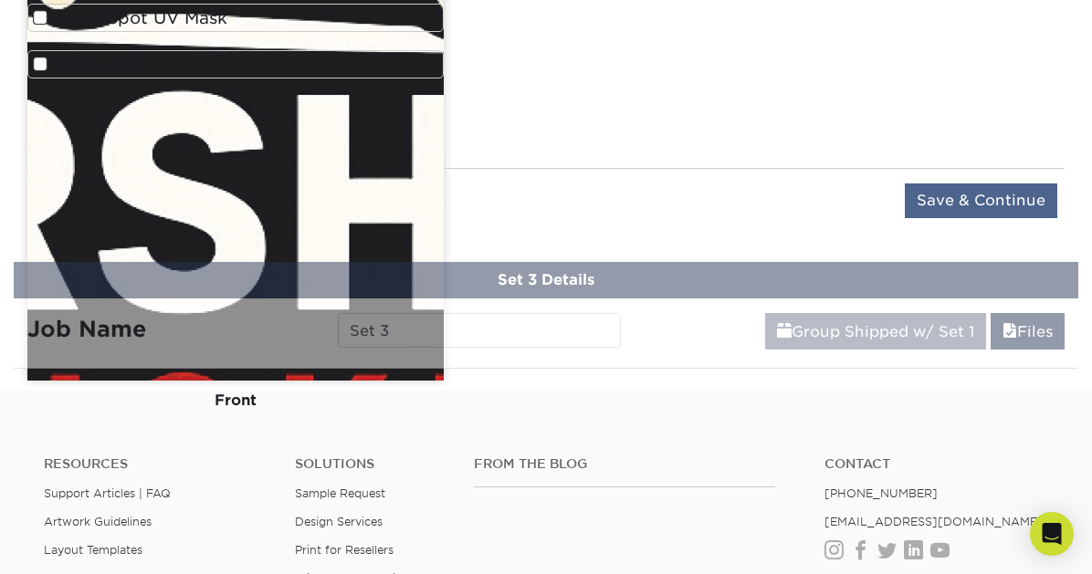
click at [938, 194] on input "Save & Continue" at bounding box center [981, 200] width 152 height 35
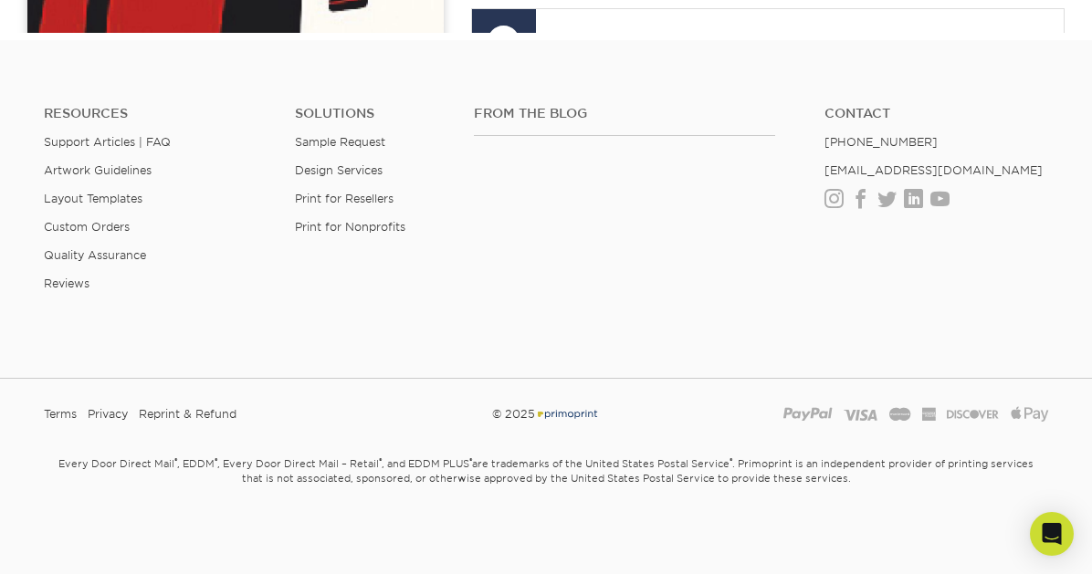
scroll to position [1175, 0]
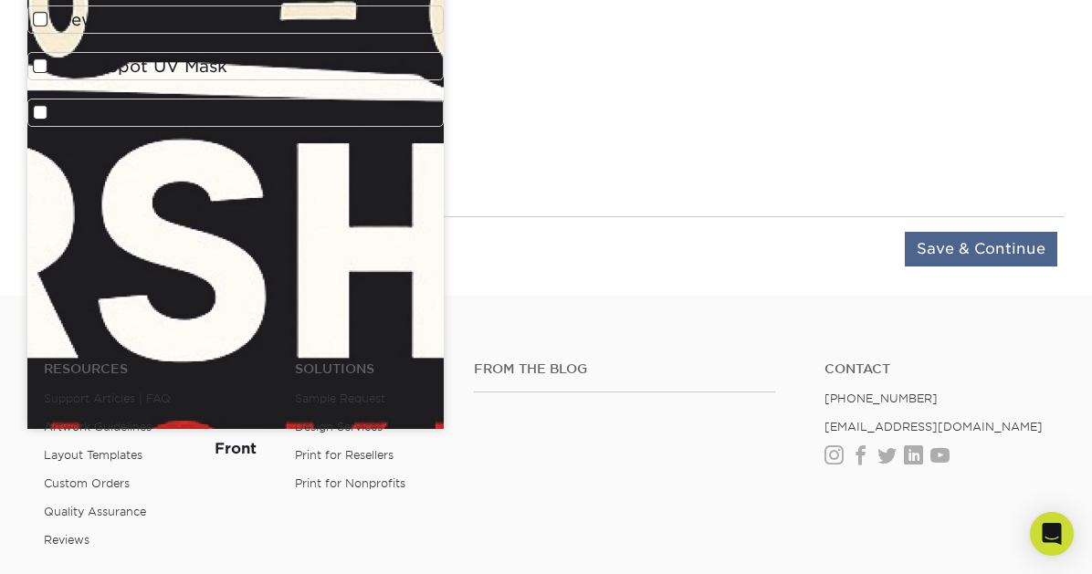
click at [968, 250] on input "Save & Continue" at bounding box center [981, 249] width 152 height 35
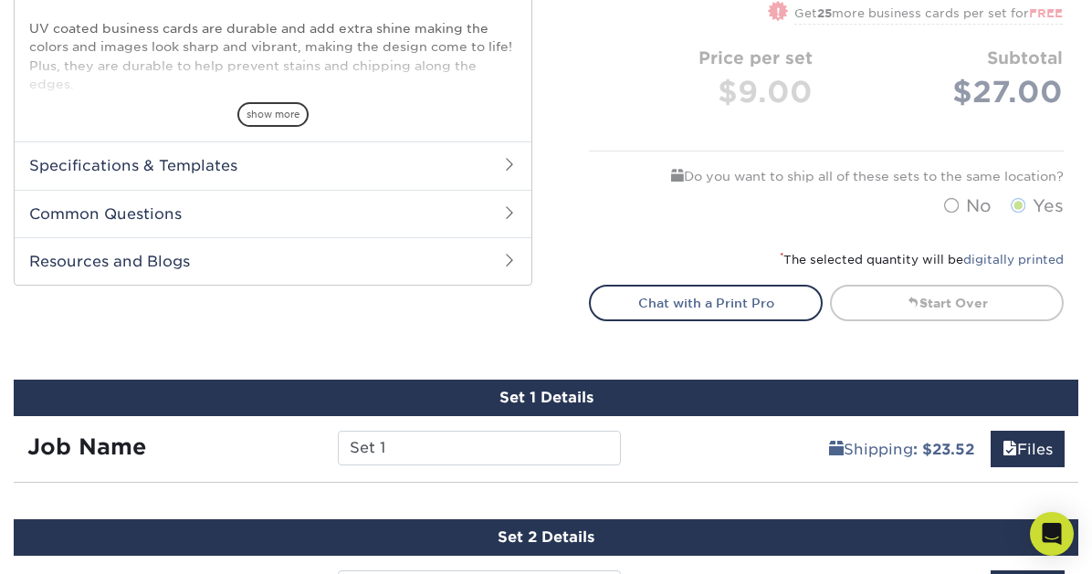
scroll to position [732, 0]
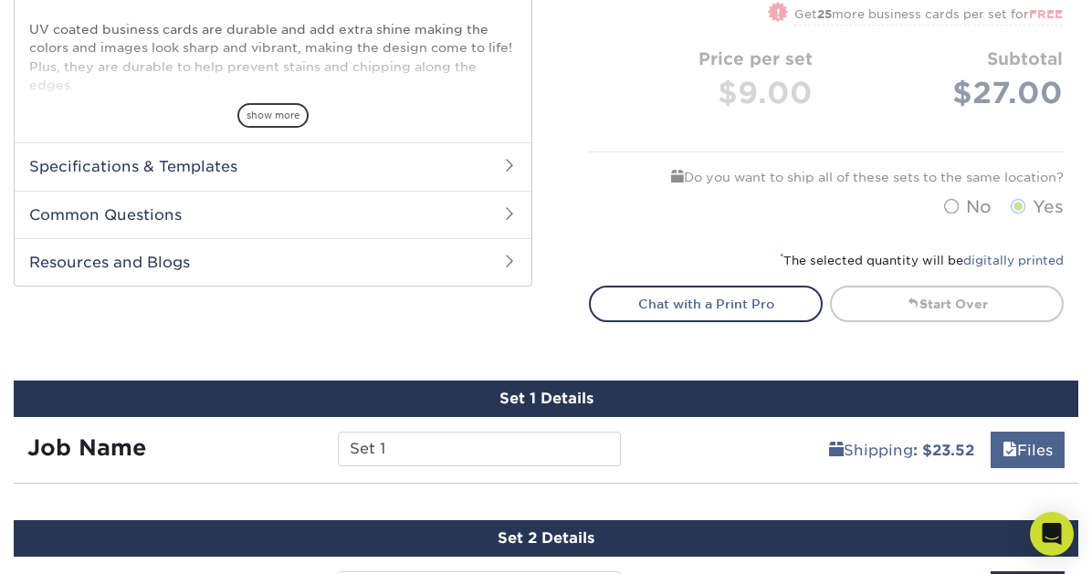
click at [1035, 452] on link "Files" at bounding box center [1027, 450] width 74 height 37
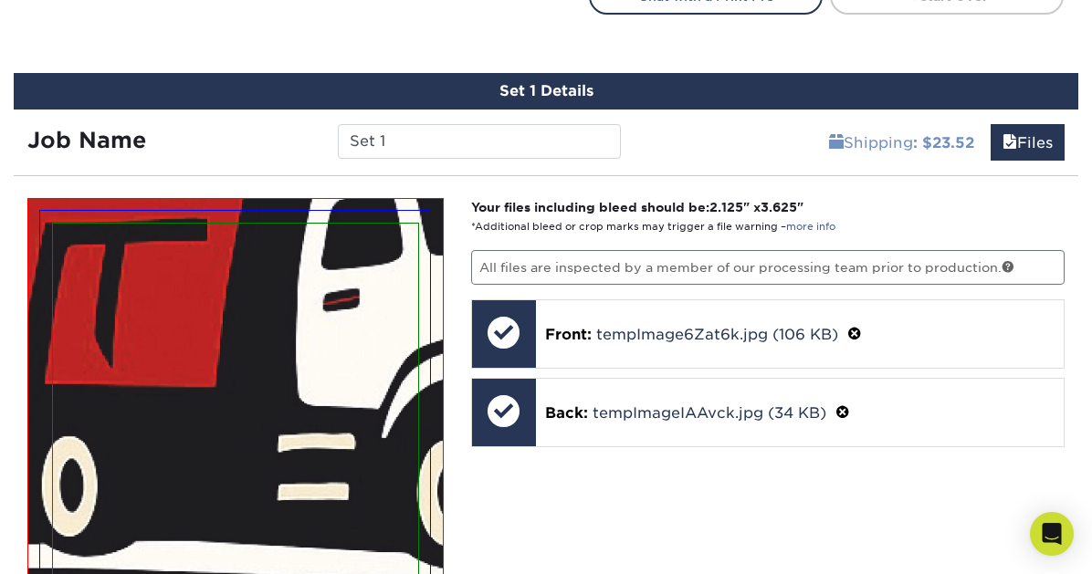
scroll to position [1057, 0]
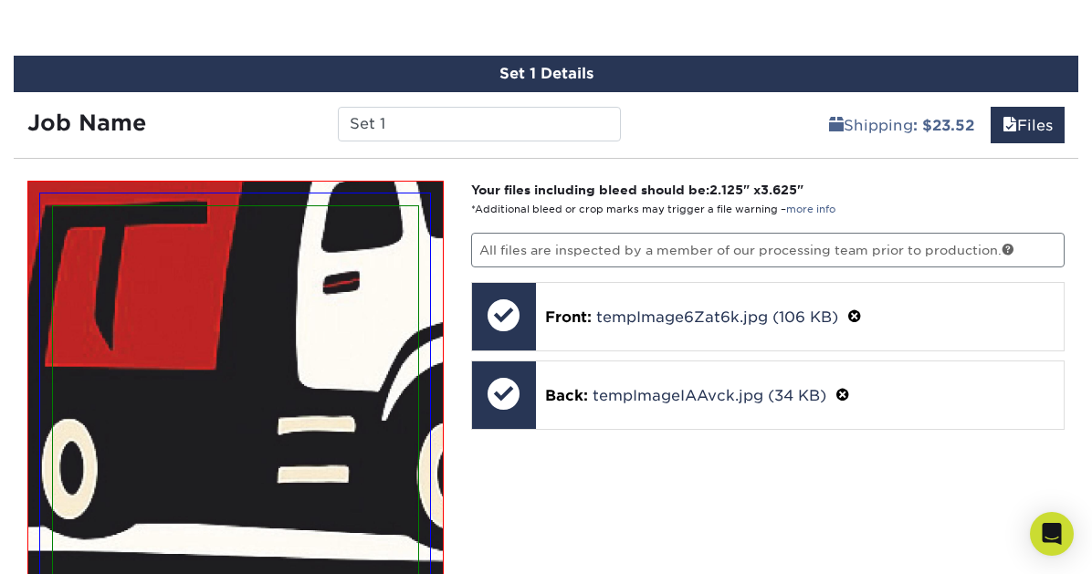
click at [411, 205] on div at bounding box center [235, 534] width 367 height 659
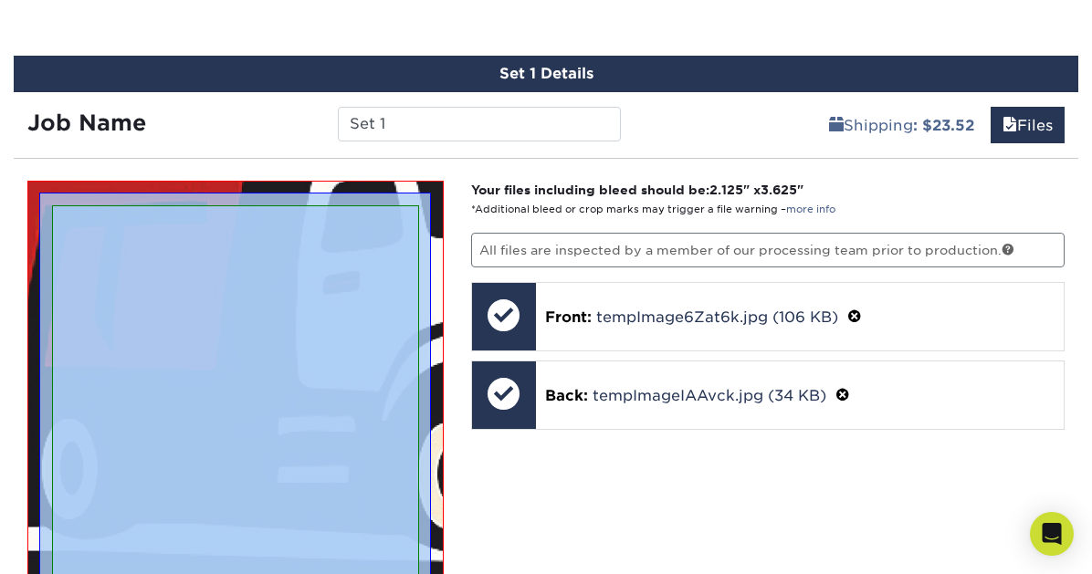
click at [412, 205] on div at bounding box center [235, 534] width 367 height 659
click at [416, 197] on img at bounding box center [235, 535] width 390 height 682
click at [430, 186] on img at bounding box center [235, 535] width 414 height 706
